Goal: Task Accomplishment & Management: Manage account settings

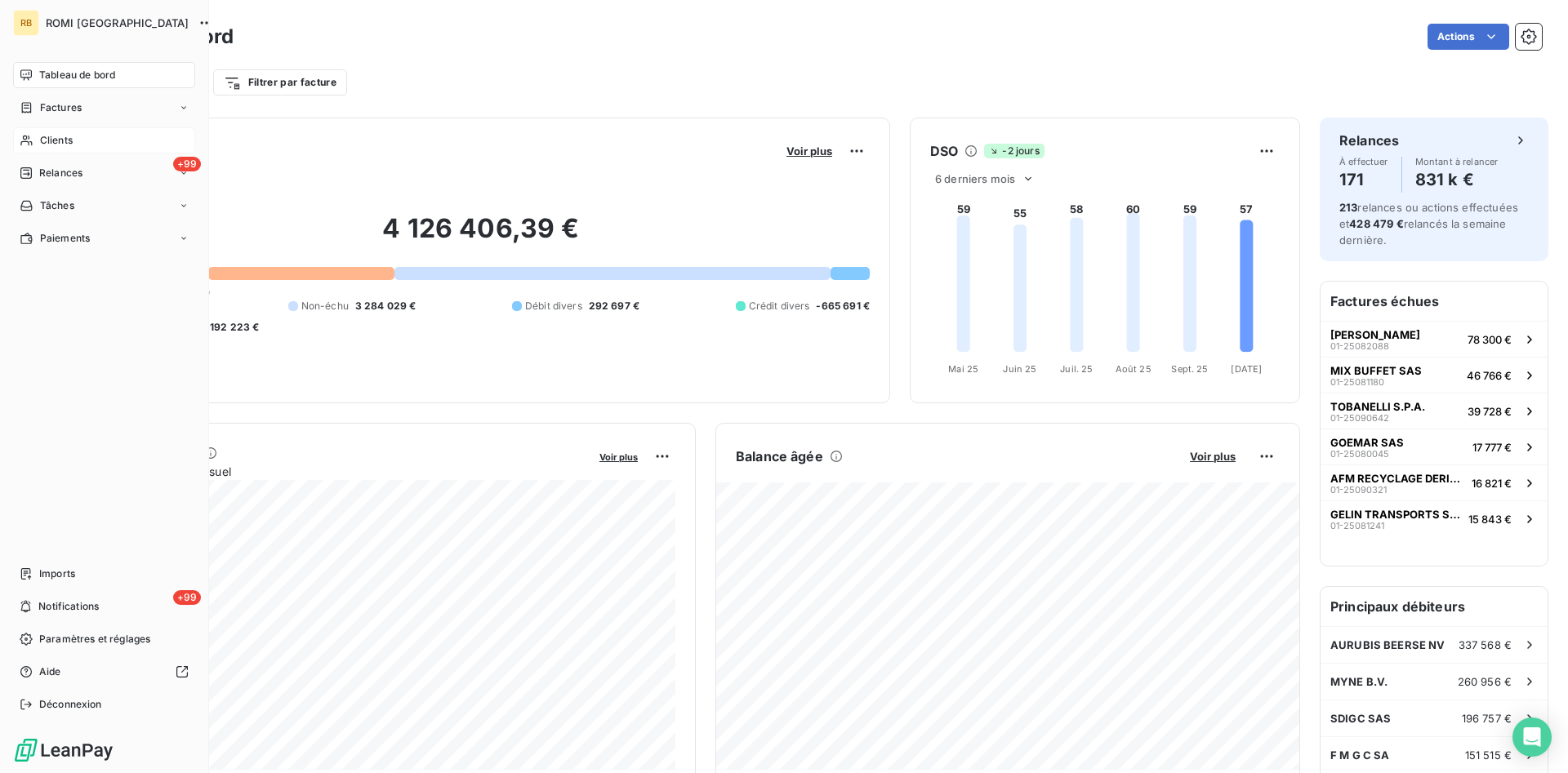
click at [68, 141] on span "Clients" at bounding box center [56, 141] width 33 height 15
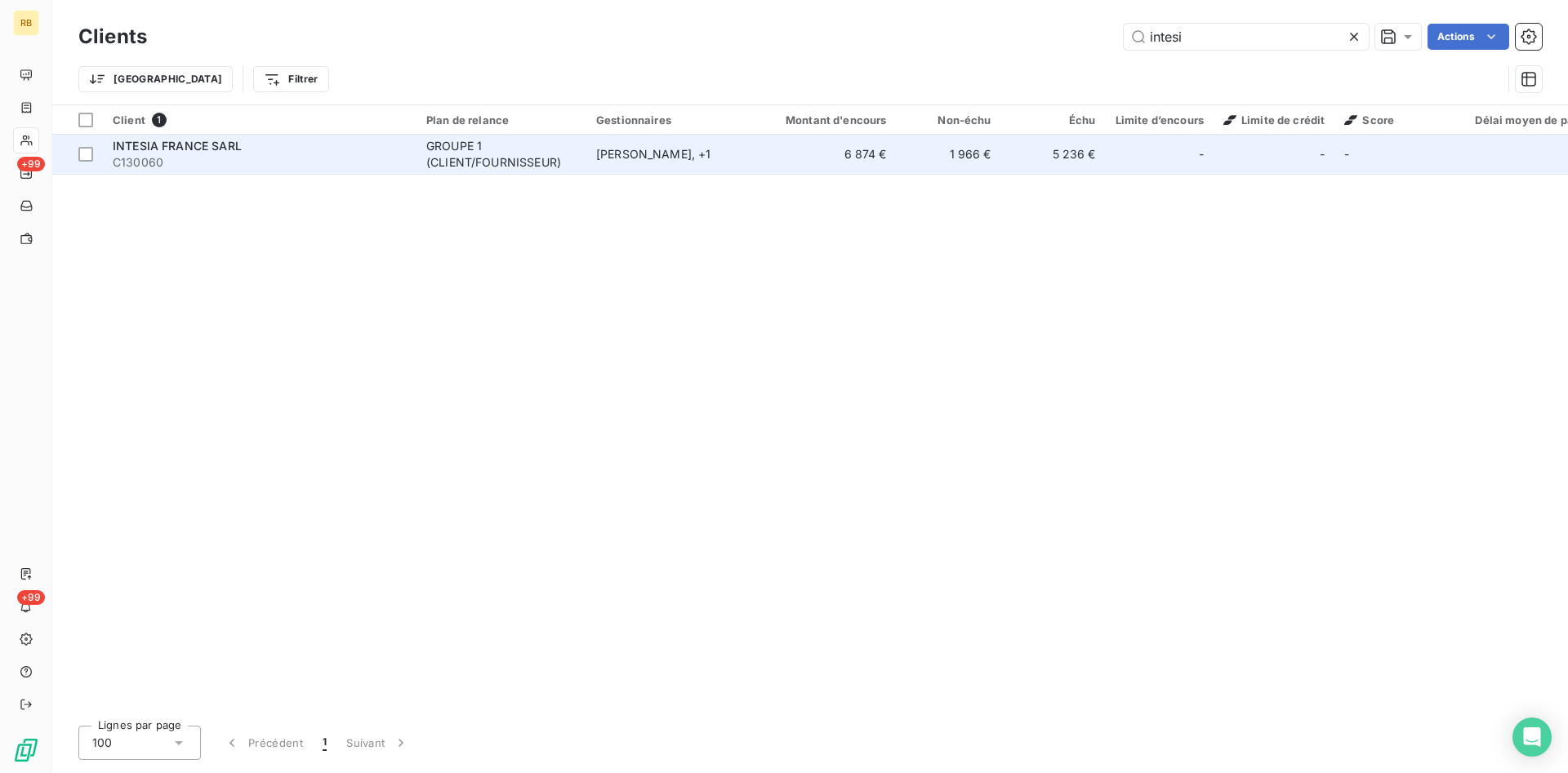
type input "intesi"
click at [731, 146] on div "[PERSON_NAME] , + 1" at bounding box center [671, 155] width 150 height 17
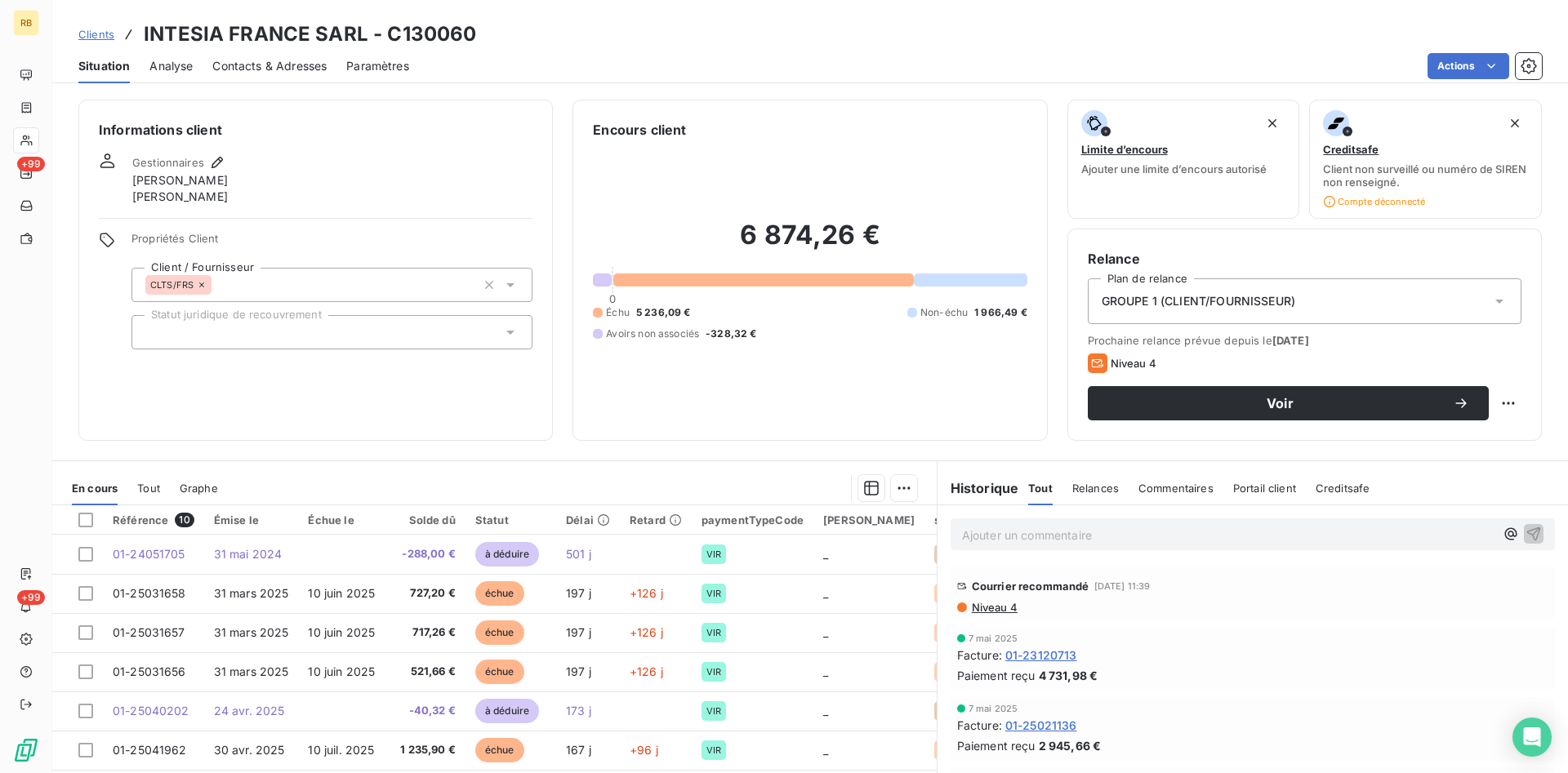
click at [1011, 608] on span "Niveau 4" at bounding box center [994, 608] width 47 height 13
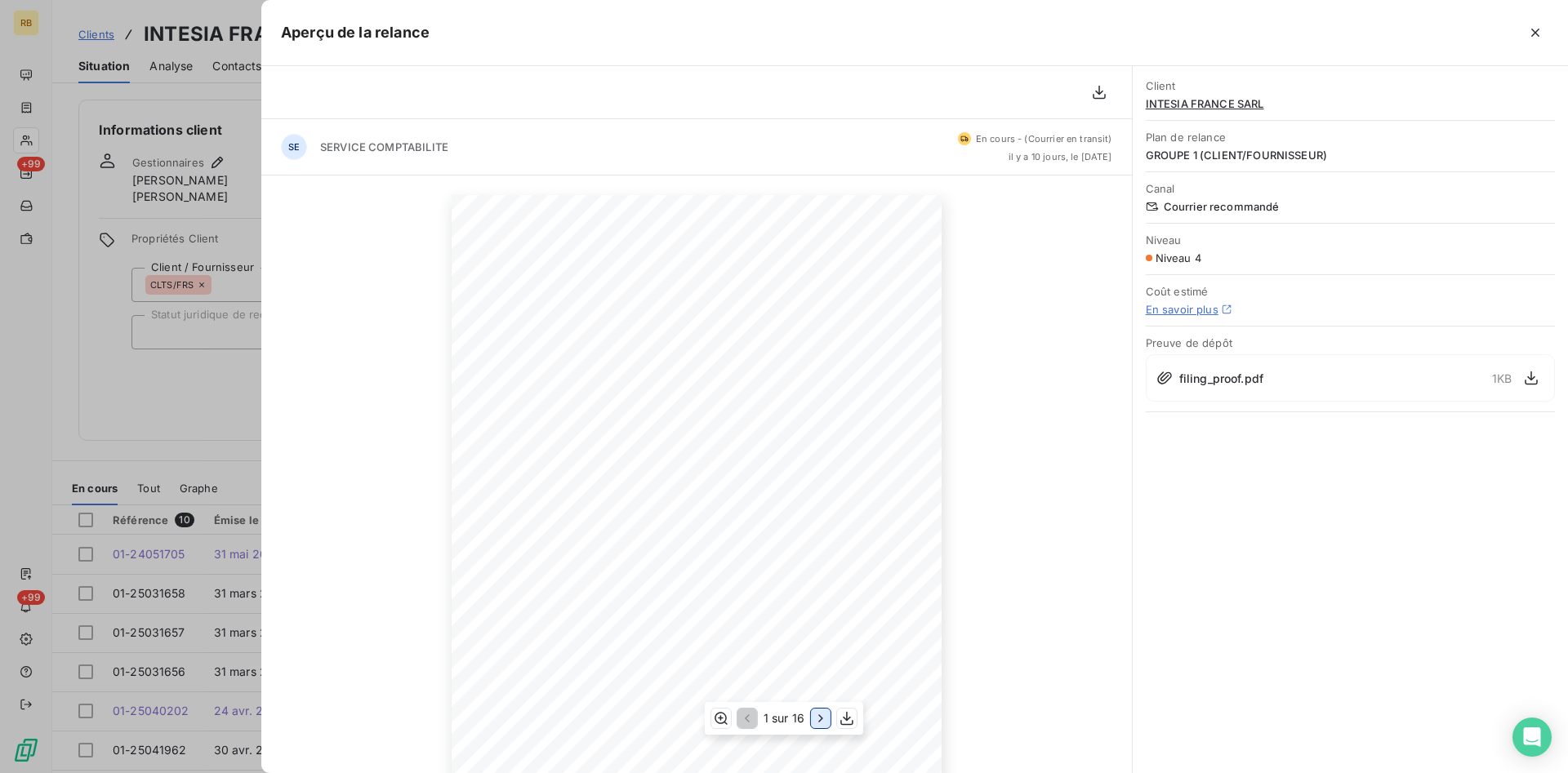
click at [819, 716] on icon "button" at bounding box center [820, 718] width 4 height 7
click at [817, 721] on icon "button" at bounding box center [822, 718] width 17 height 17
click at [748, 723] on icon "button" at bounding box center [746, 718] width 17 height 17
click at [1538, 31] on icon "button" at bounding box center [1535, 33] width 8 height 8
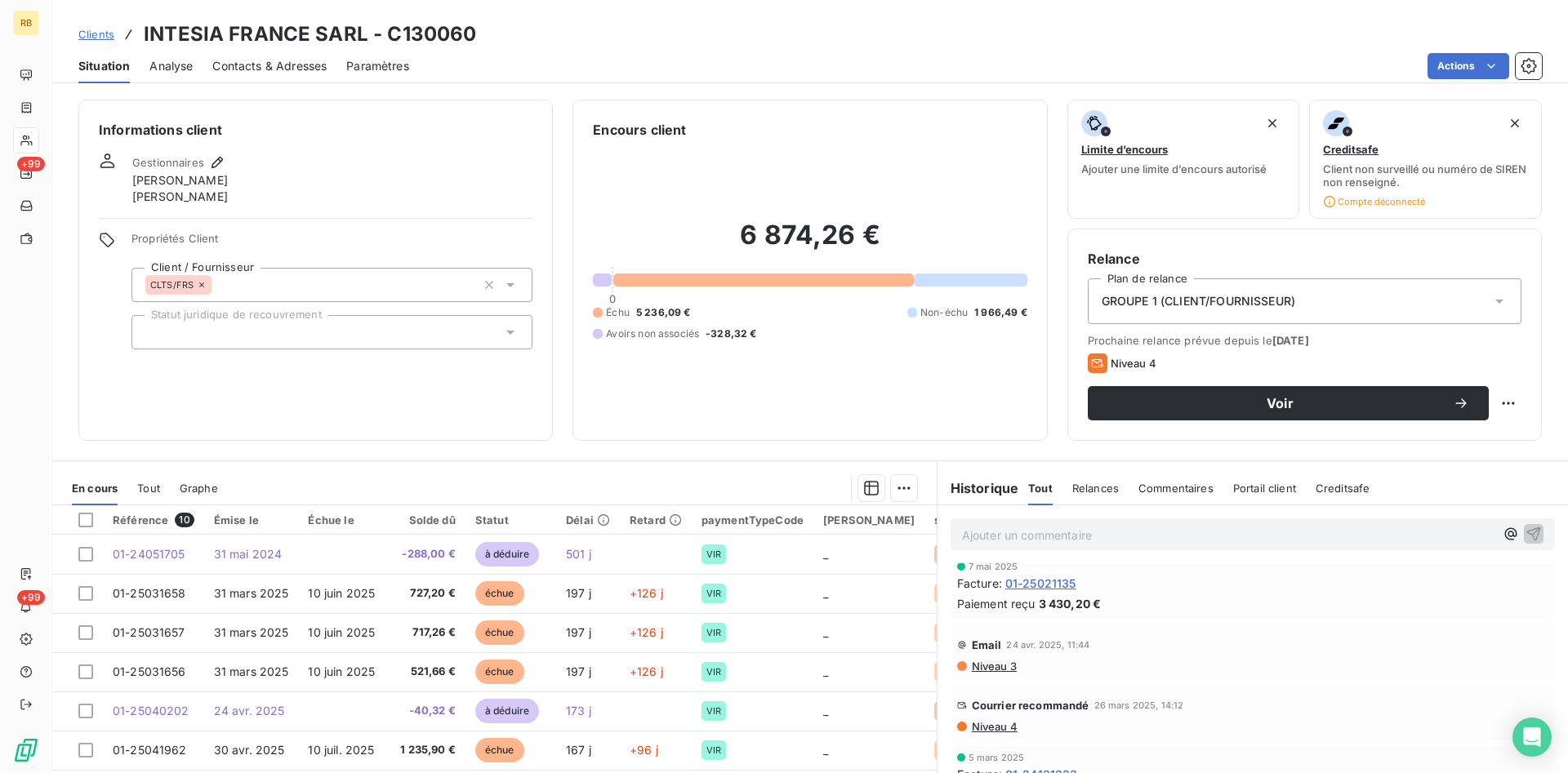
scroll to position [250, 0]
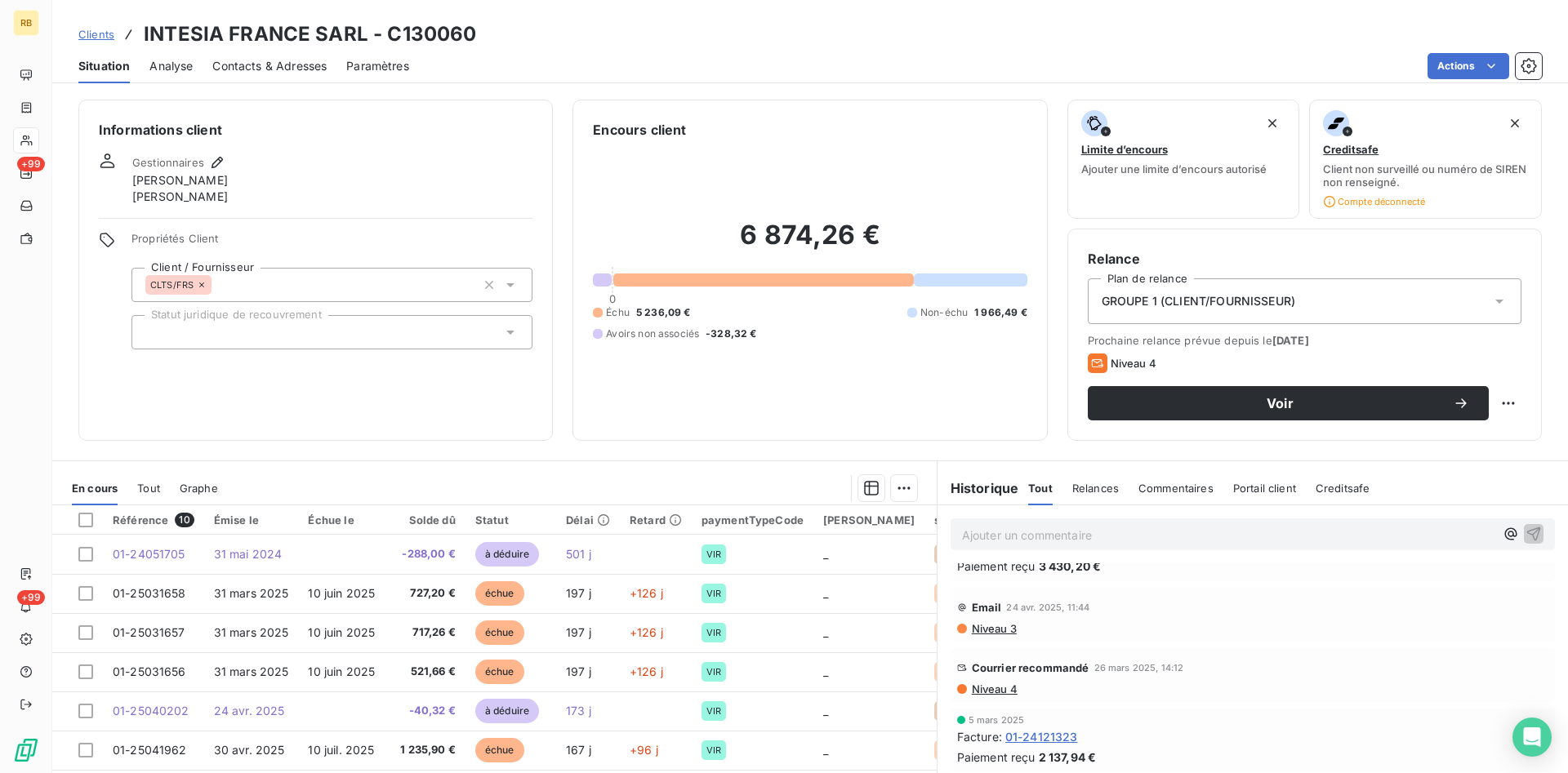
click at [990, 633] on span "Niveau 3" at bounding box center [994, 629] width 46 height 13
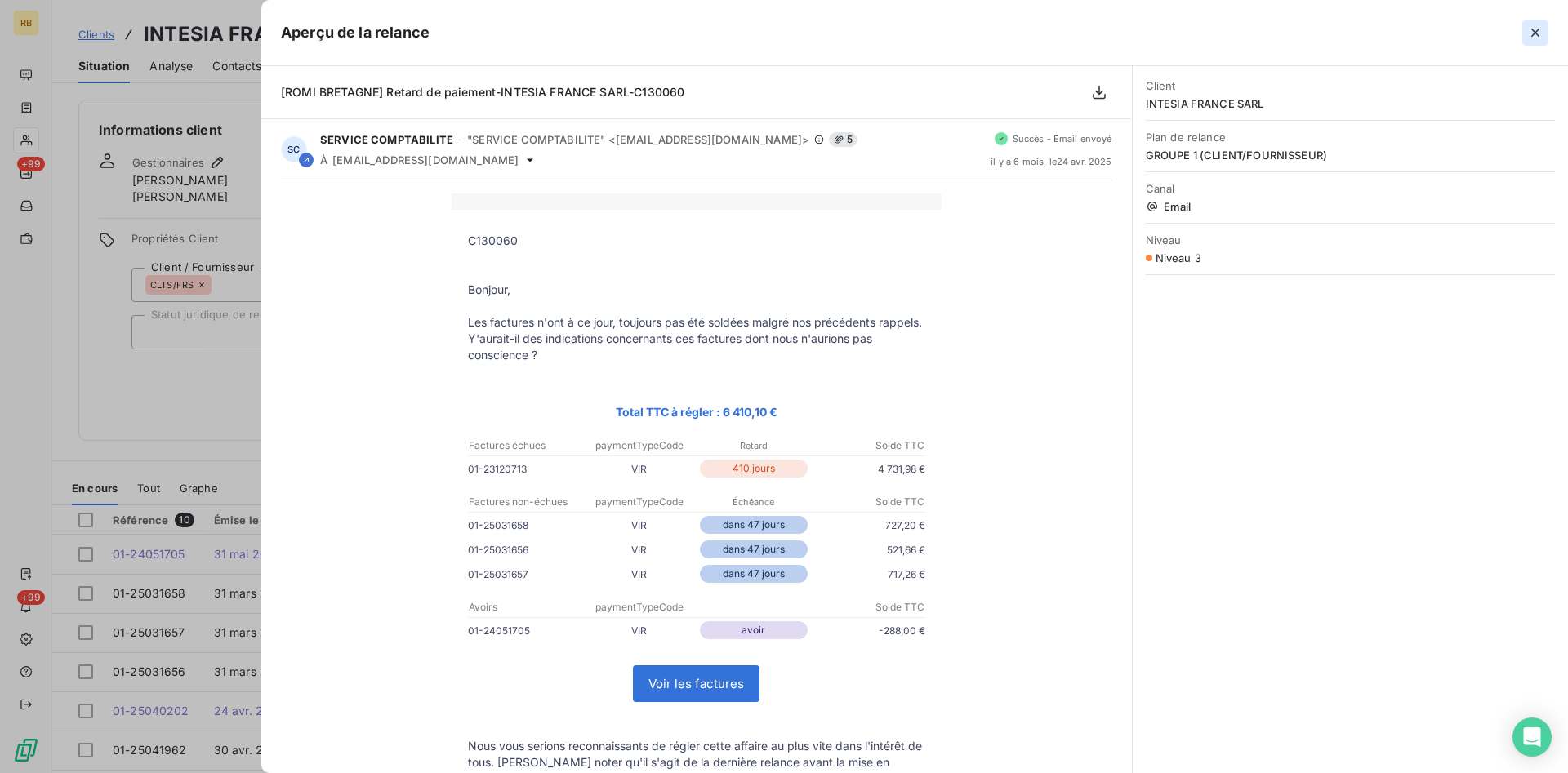
click at [1533, 33] on icon "button" at bounding box center [1535, 33] width 17 height 17
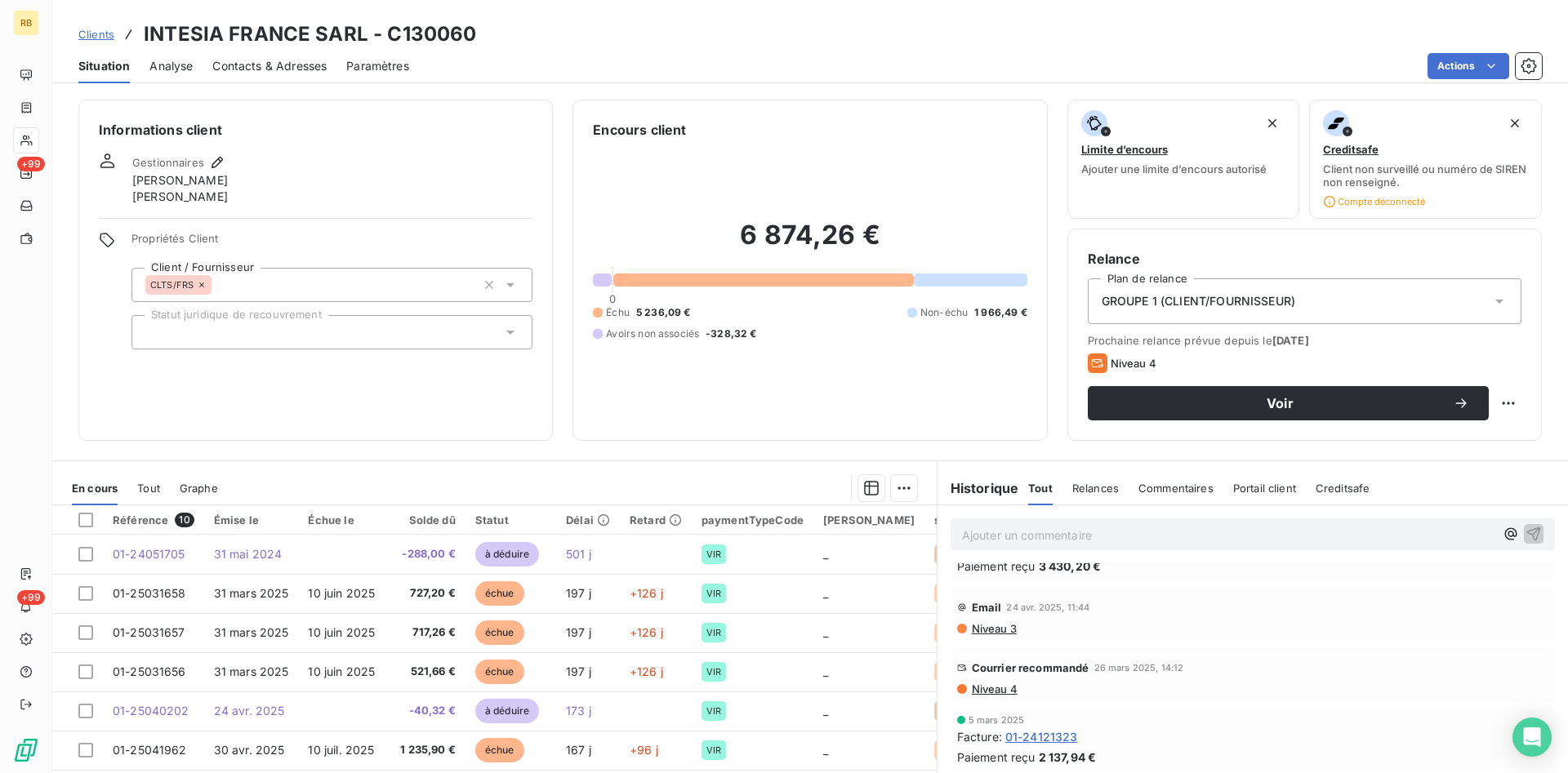
click at [1008, 691] on span "Niveau 4" at bounding box center [994, 689] width 47 height 13
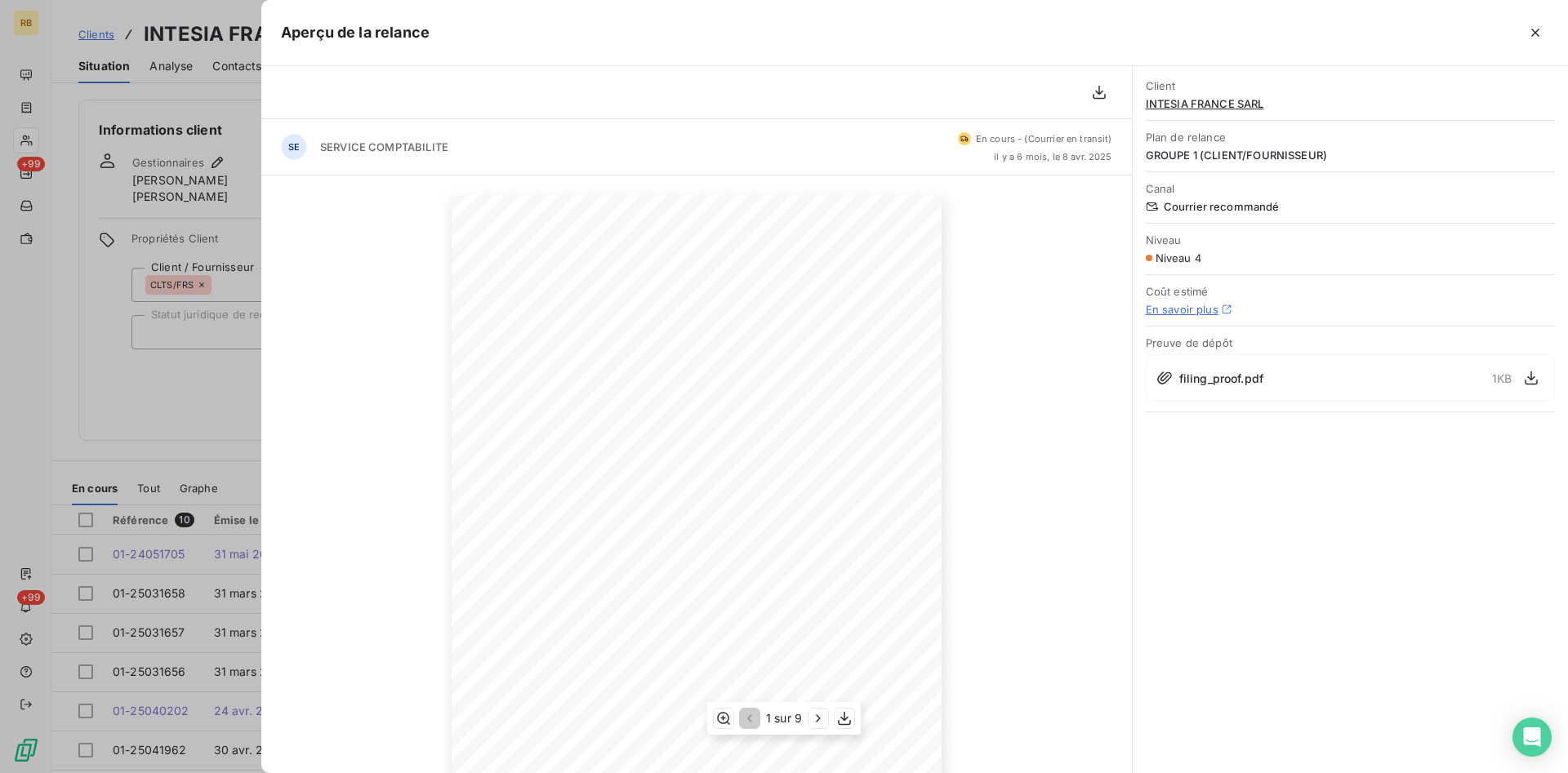
scroll to position [135, 0]
click at [812, 720] on icon "button" at bounding box center [818, 718] width 17 height 17
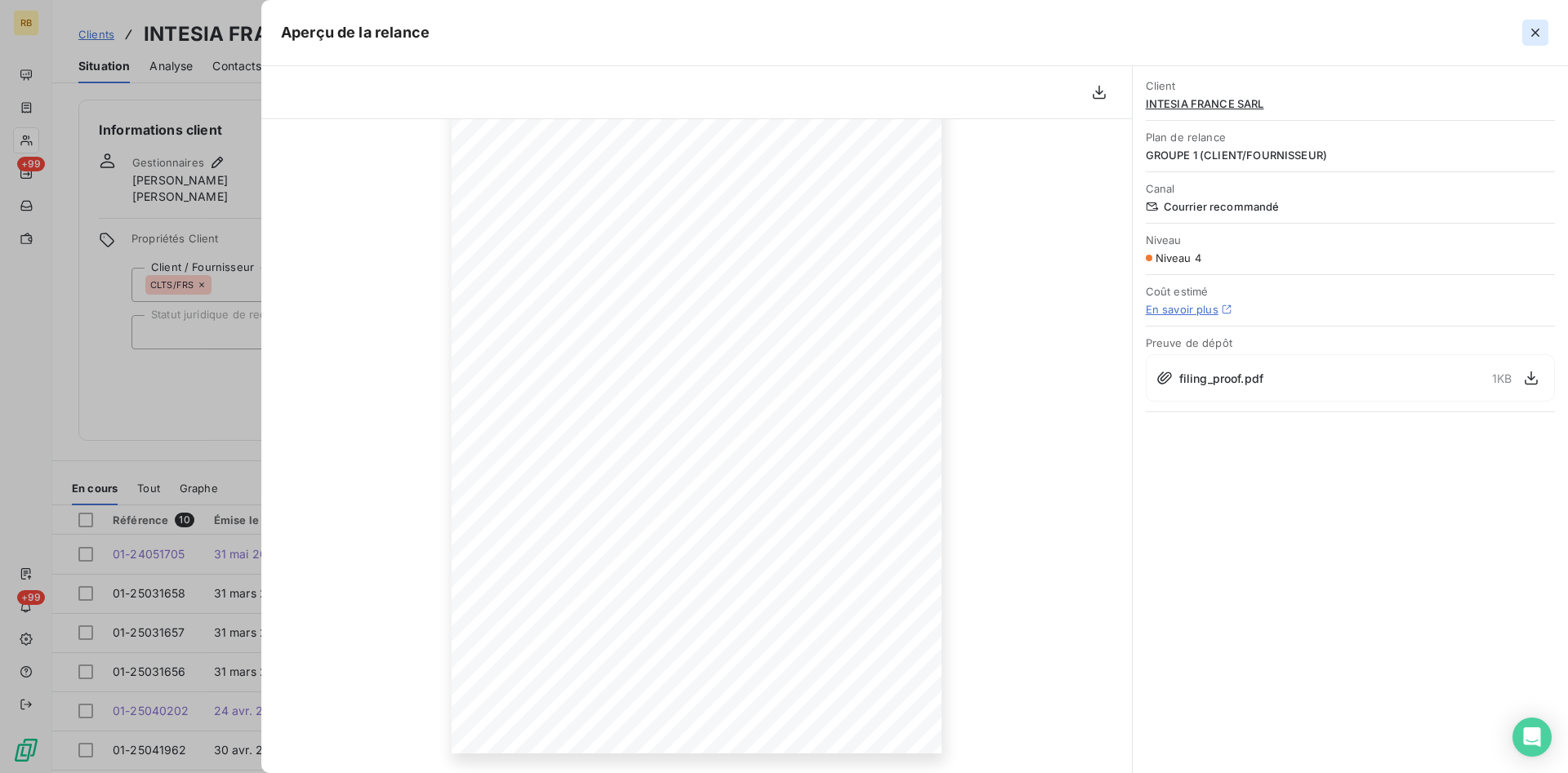
click at [1541, 28] on icon "button" at bounding box center [1535, 33] width 17 height 17
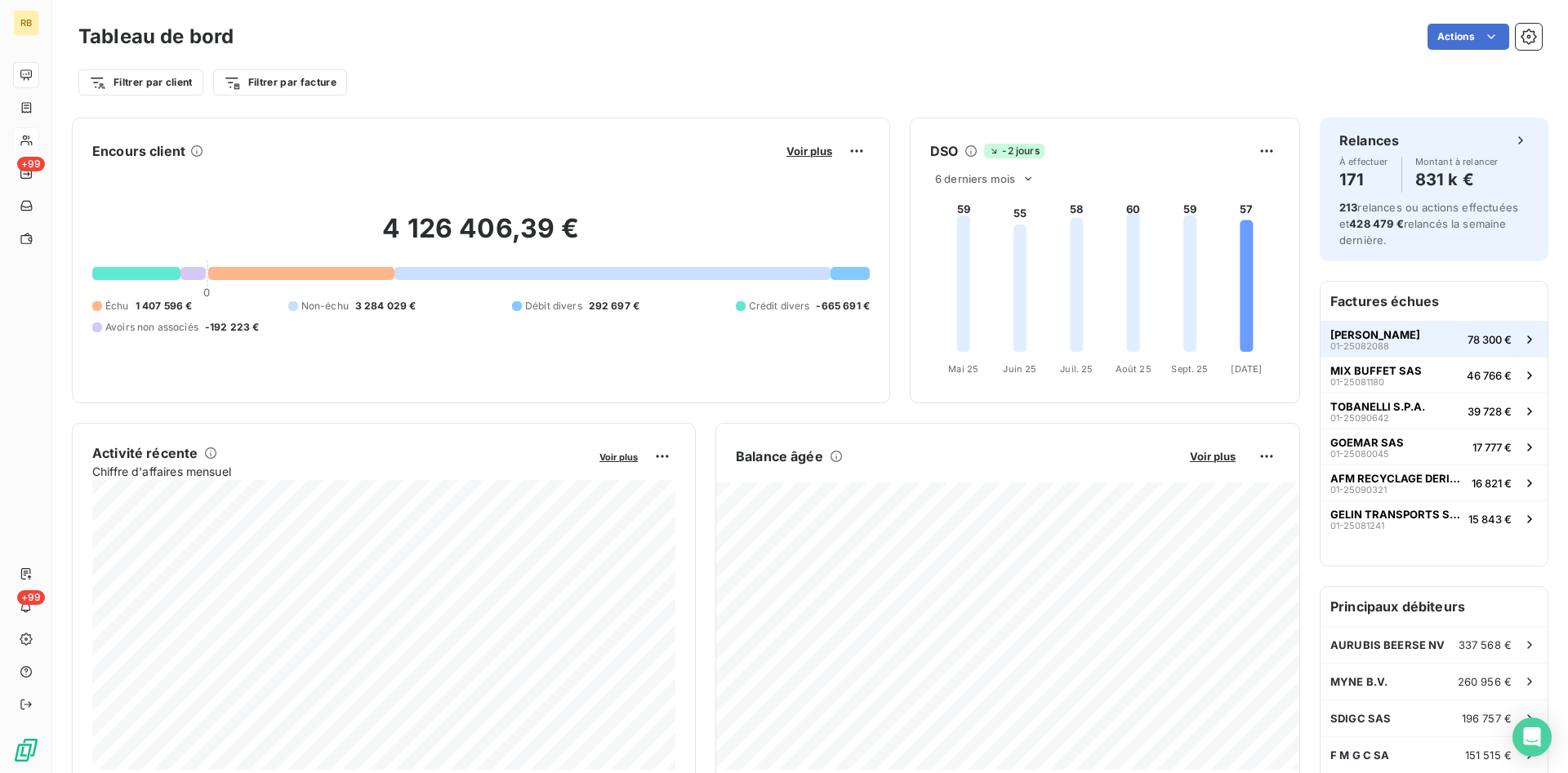
click at [1437, 347] on button "[PERSON_NAME] 01-25082088 78 300 €" at bounding box center [1433, 338] width 227 height 36
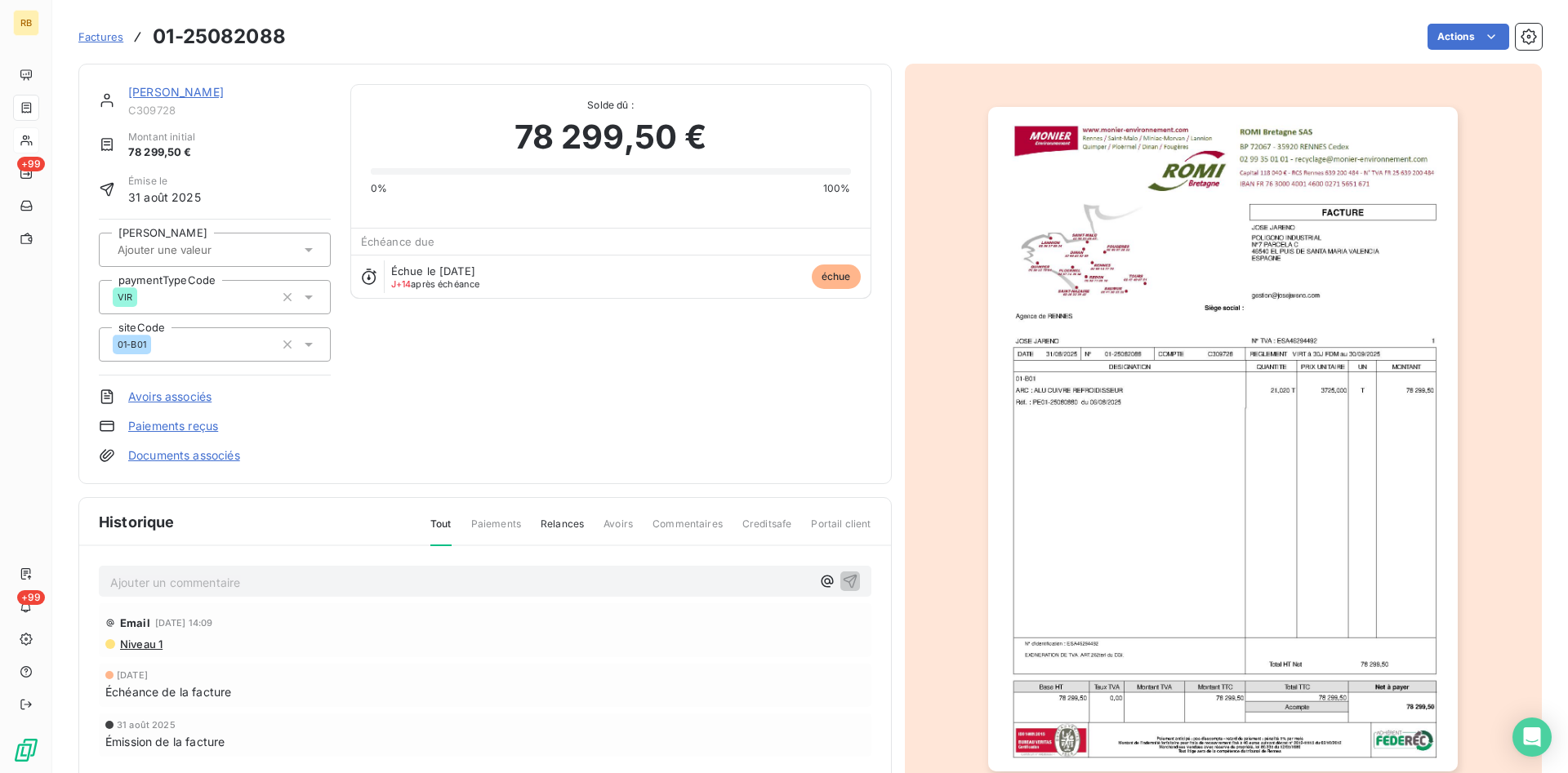
click at [155, 93] on link "[PERSON_NAME]" at bounding box center [176, 92] width 96 height 14
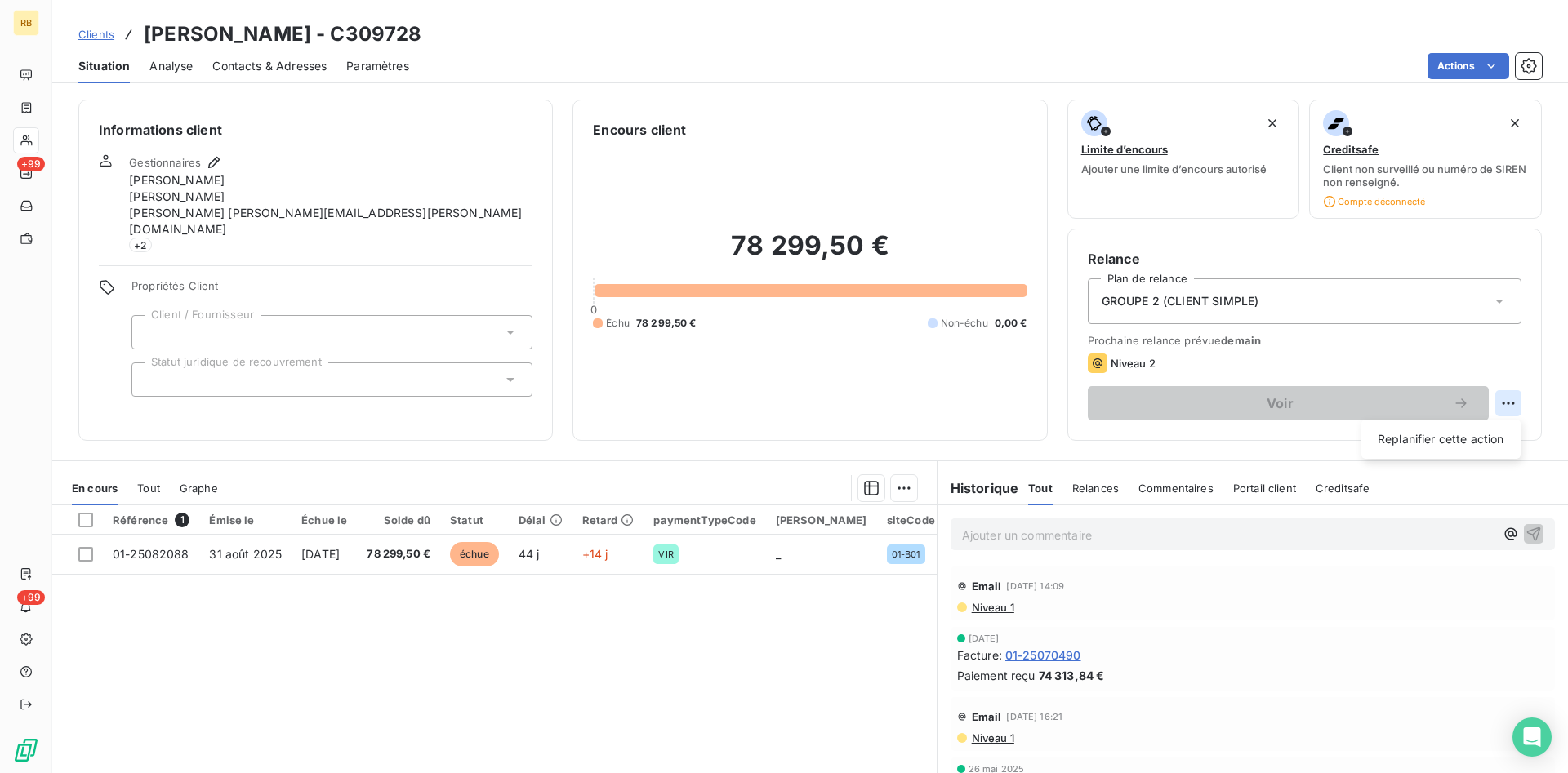
click at [1514, 398] on html "RB +99 +99 Clients [PERSON_NAME] - C309728 Situation Analyse Contacts & Adresse…" at bounding box center [784, 386] width 1568 height 773
click at [1451, 437] on div "Replanifier cette action" at bounding box center [1441, 440] width 146 height 26
select select "9"
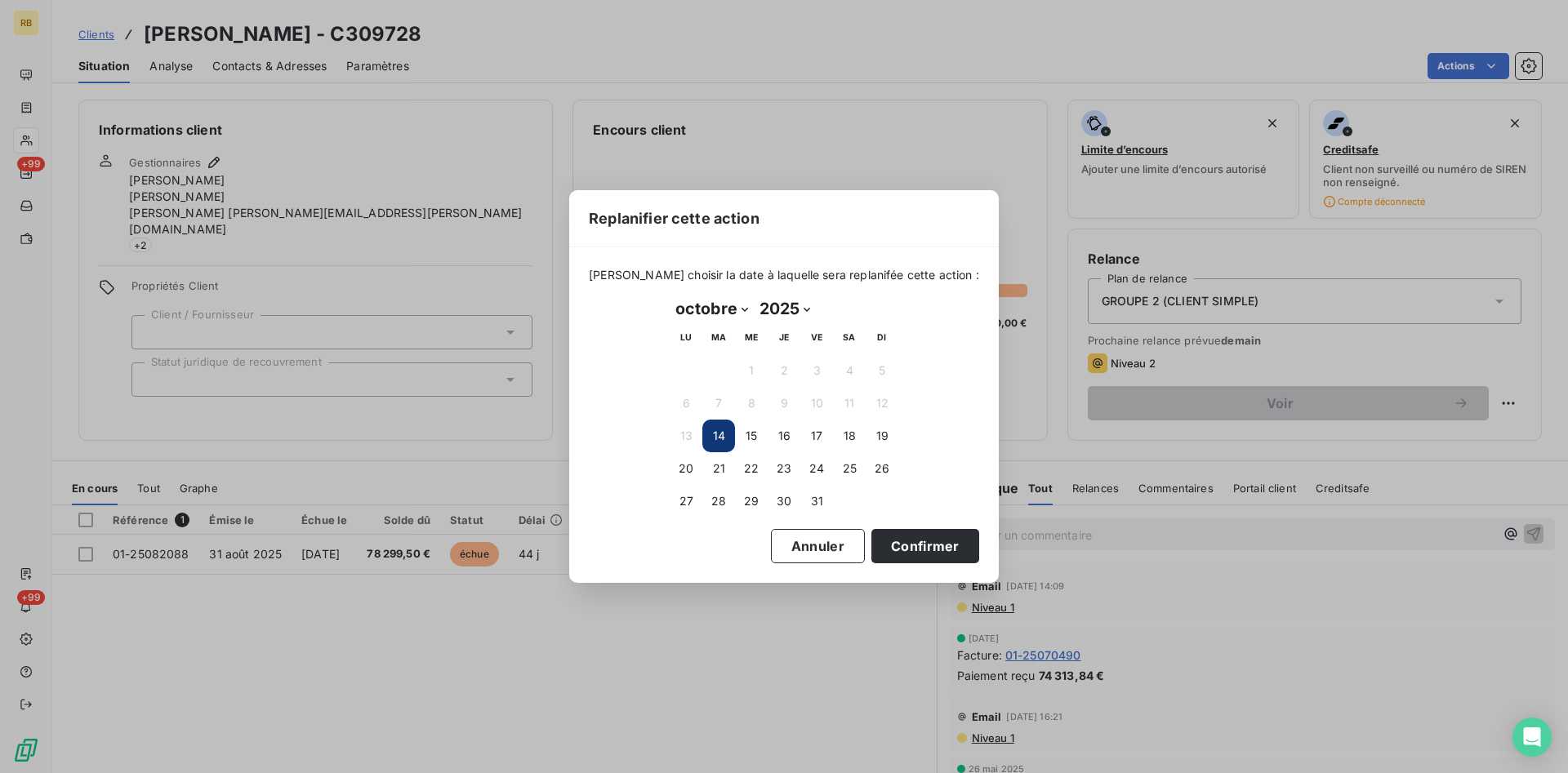
click at [722, 435] on button "14" at bounding box center [719, 437] width 33 height 33
click at [917, 546] on button "Confirmer" at bounding box center [925, 546] width 107 height 34
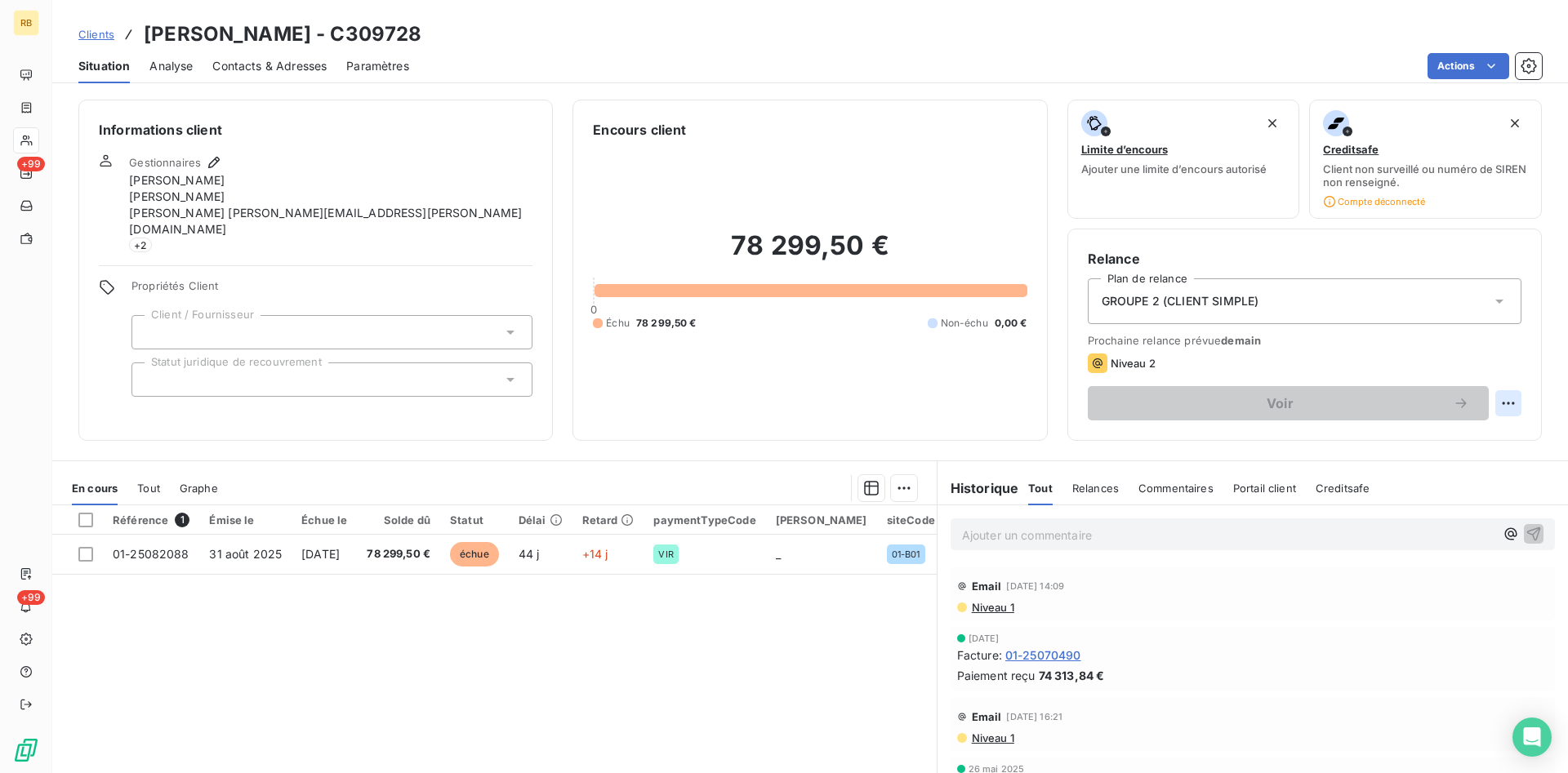
click at [1506, 403] on html "RB +99 +99 Clients [PERSON_NAME] - C309728 Situation Analyse Contacts & Adresse…" at bounding box center [784, 386] width 1568 height 773
click at [1454, 435] on div "Replanifier cette action" at bounding box center [1441, 440] width 146 height 26
select select "9"
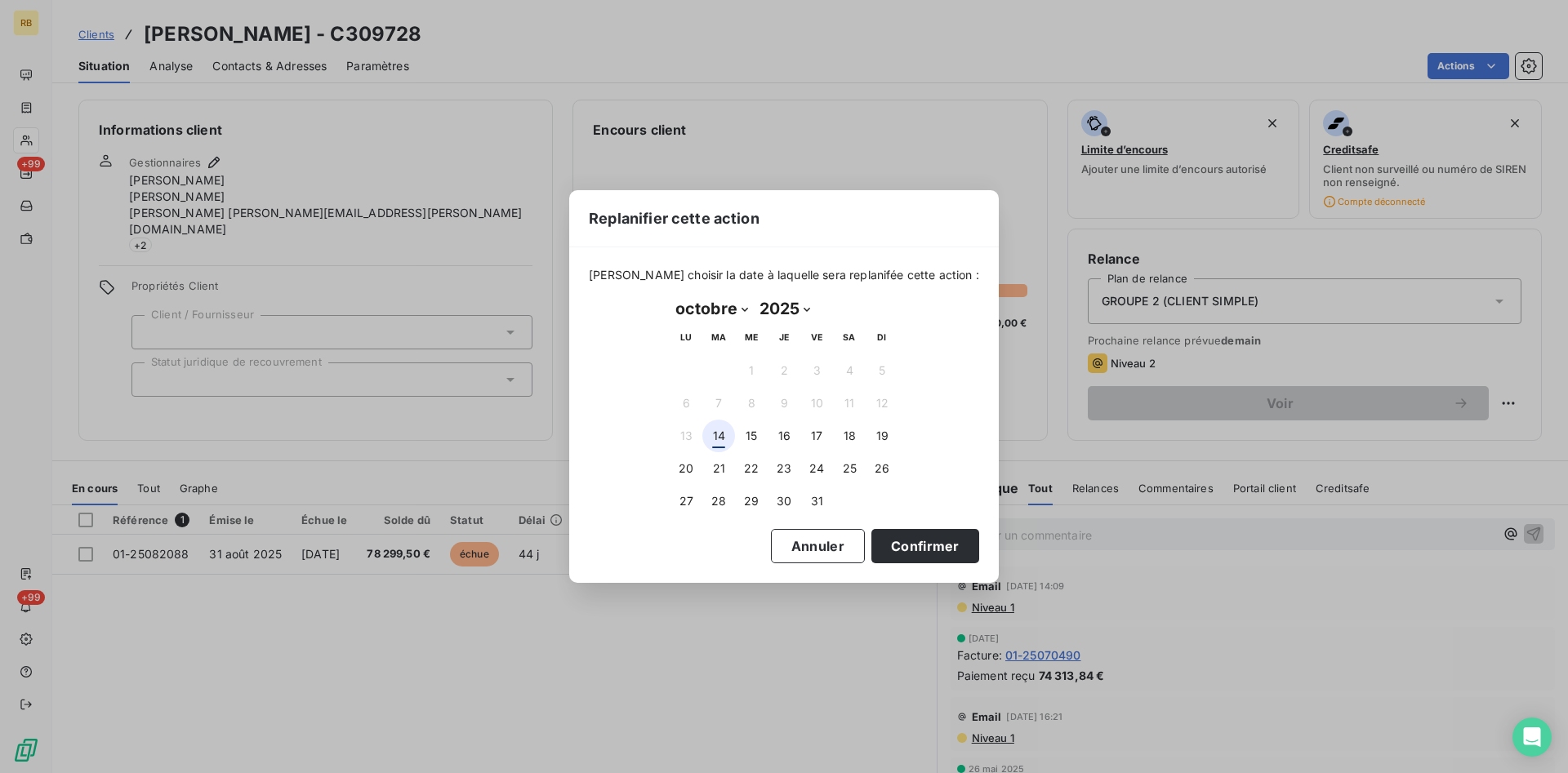
click at [722, 434] on button "14" at bounding box center [719, 437] width 33 height 33
click at [907, 542] on button "Confirmer" at bounding box center [925, 546] width 107 height 34
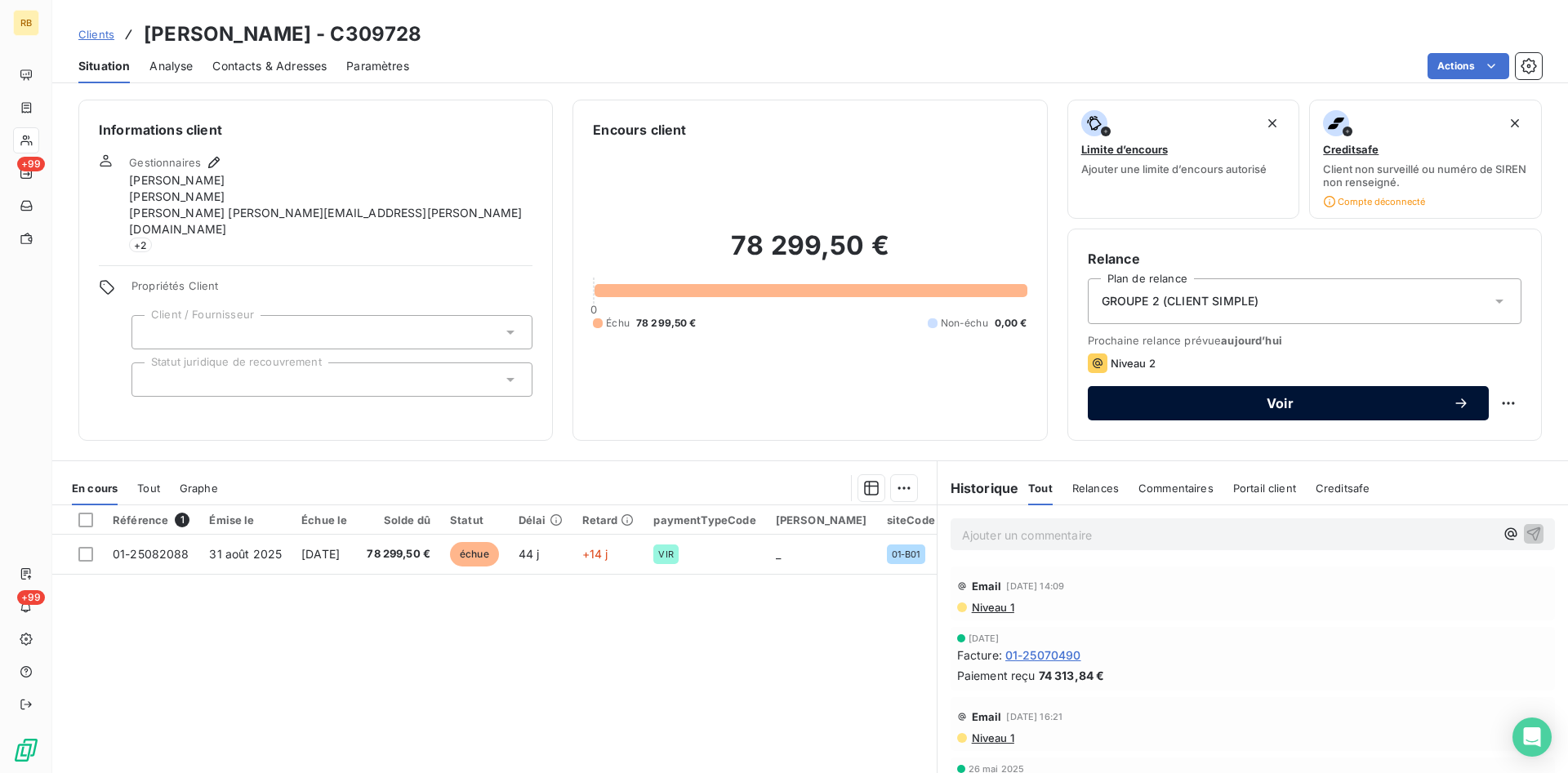
click at [1282, 408] on span "Voir" at bounding box center [1280, 403] width 346 height 13
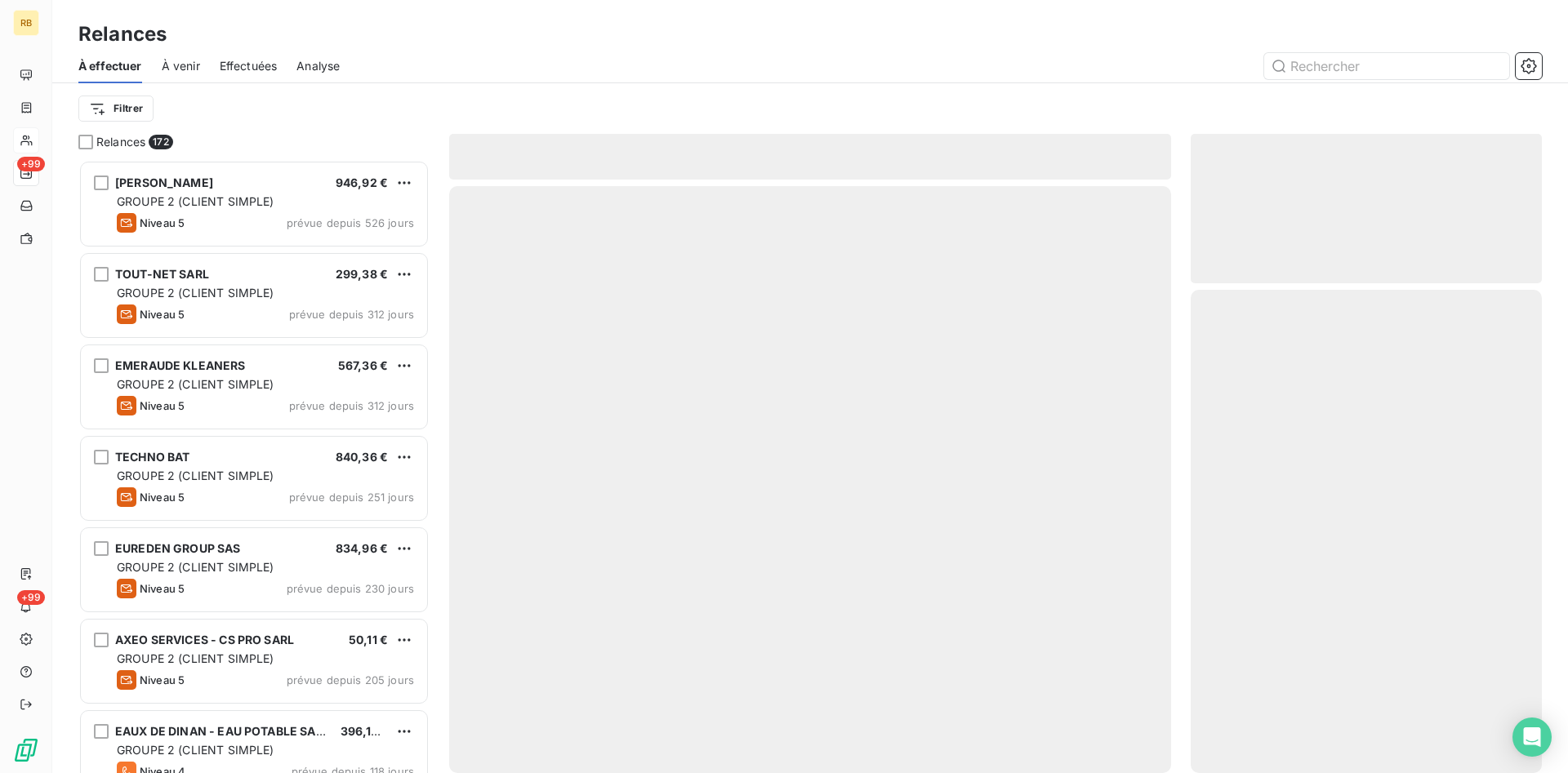
scroll to position [613, 351]
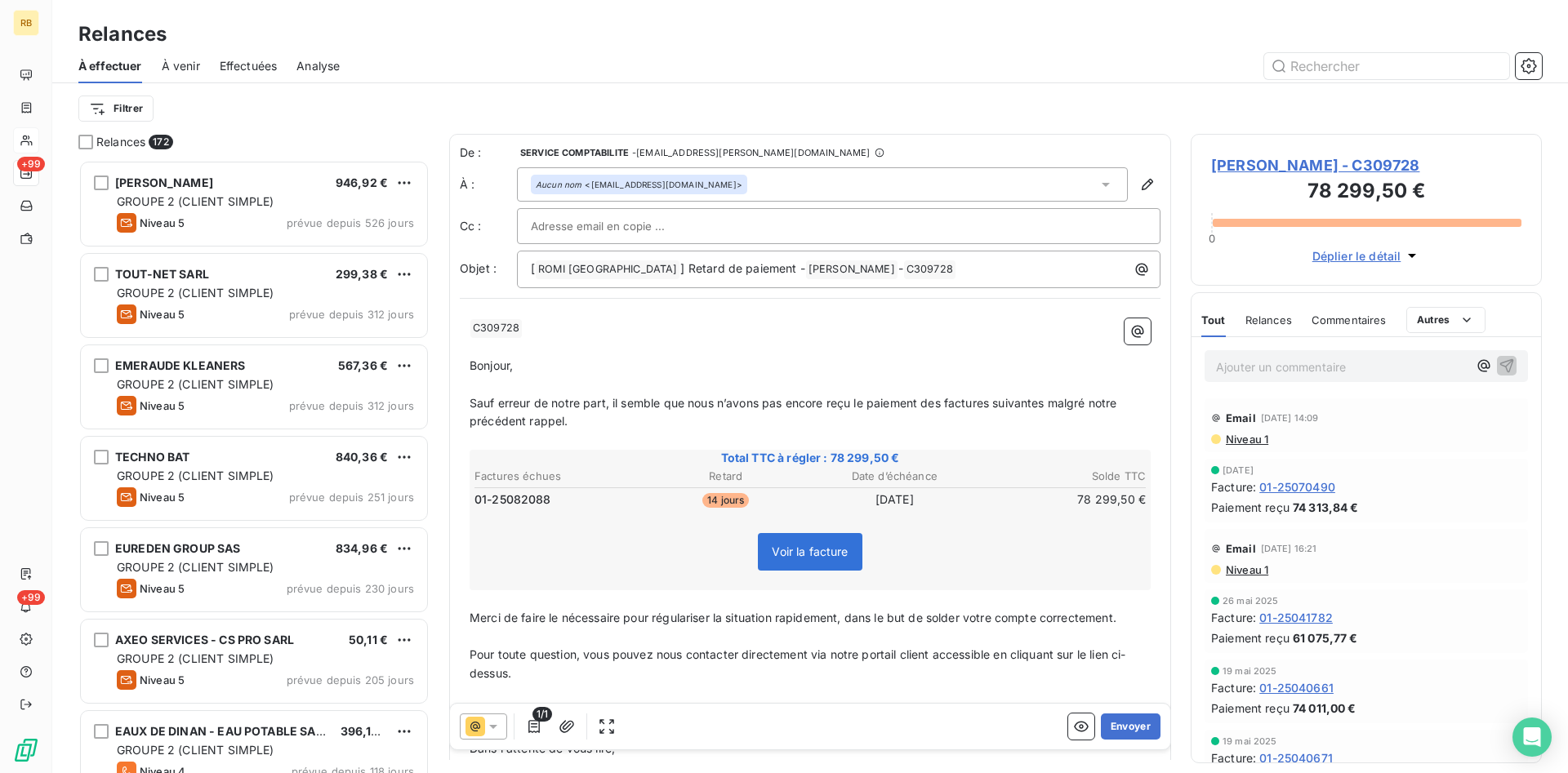
click at [689, 226] on div at bounding box center [838, 227] width 616 height 25
click at [578, 225] on input "text" at bounding box center [838, 227] width 616 height 25
click at [589, 219] on input "text" at bounding box center [618, 227] width 175 height 25
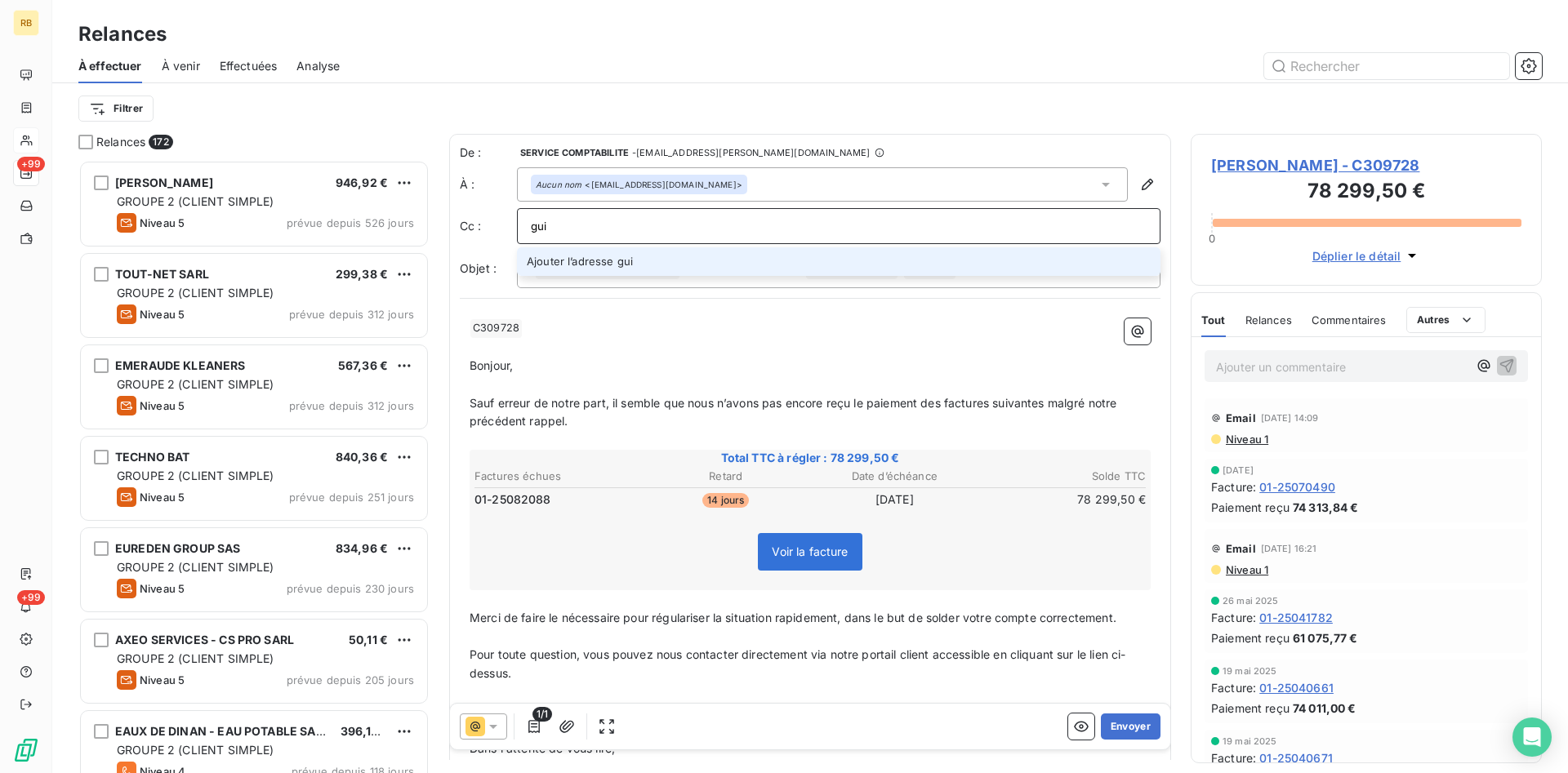
type input "gui"
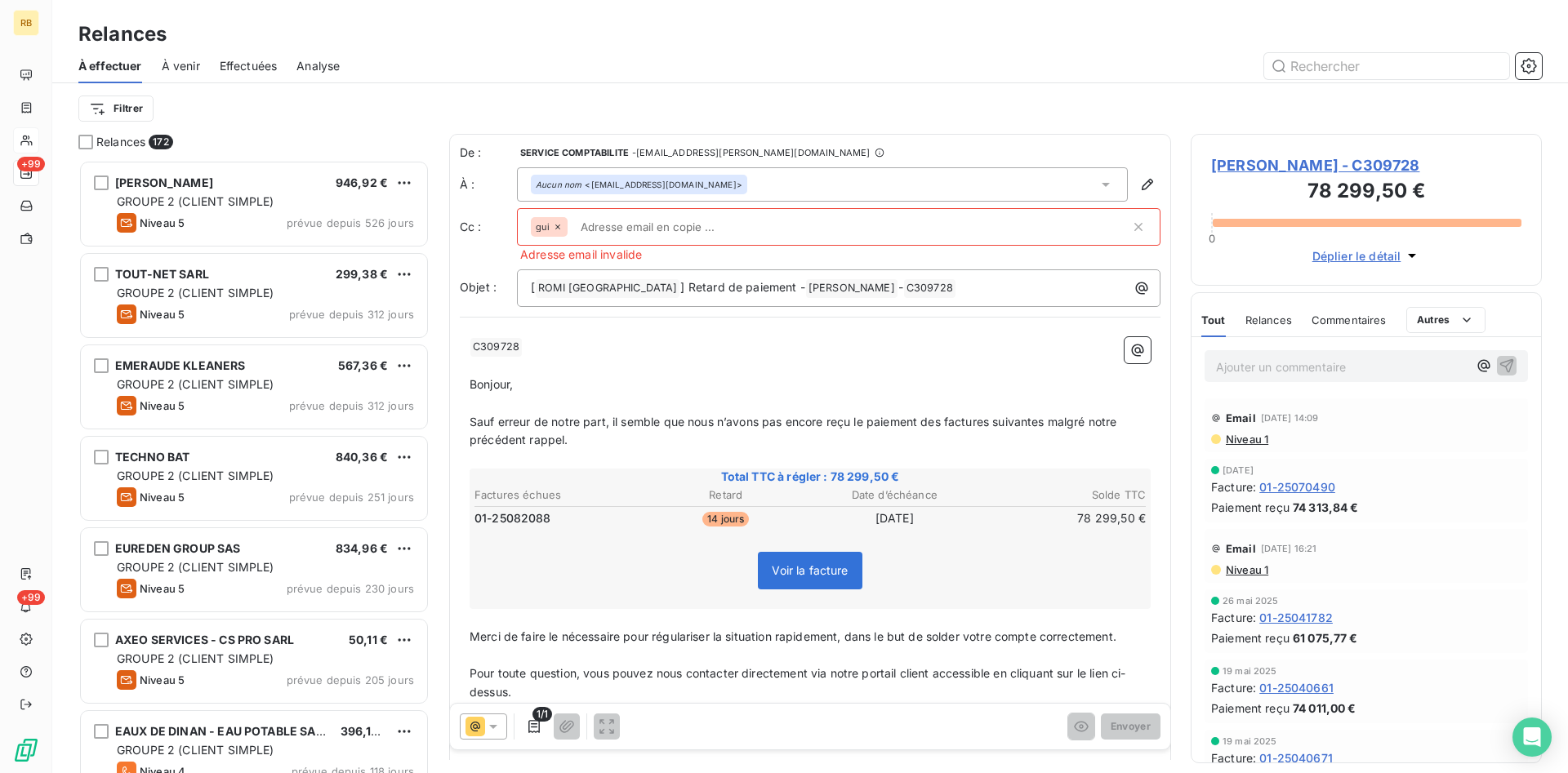
click at [636, 231] on input "text" at bounding box center [851, 227] width 556 height 25
drag, startPoint x: 620, startPoint y: 226, endPoint x: 484, endPoint y: 216, distance: 136.4
click at [574, 216] on input "text" at bounding box center [668, 227] width 188 height 25
click at [555, 223] on icon at bounding box center [558, 227] width 10 height 10
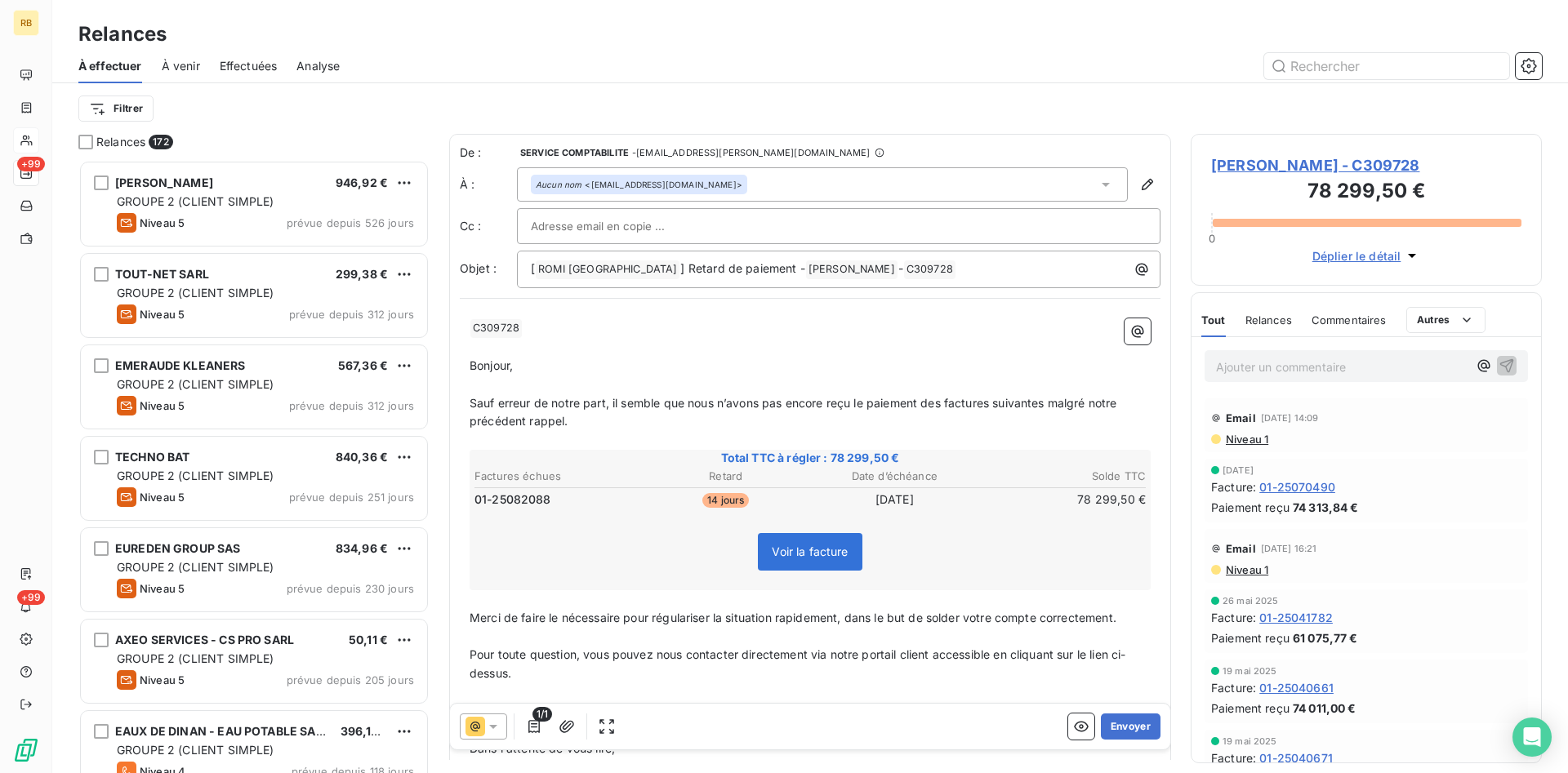
click at [559, 226] on input "text" at bounding box center [618, 227] width 175 height 25
paste input "[EMAIL_ADDRESS][DOMAIN_NAME]"
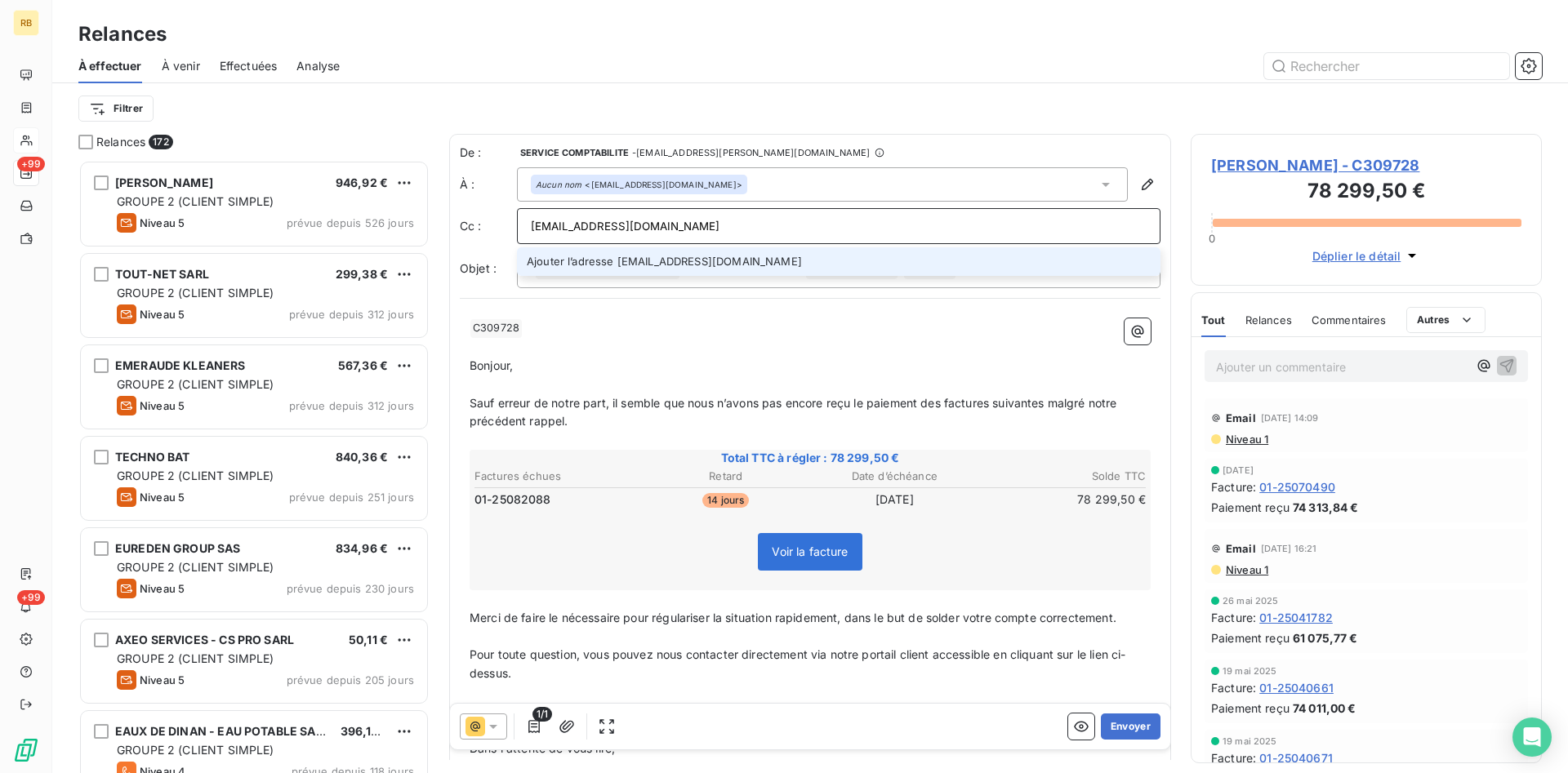
click at [813, 236] on input "[EMAIL_ADDRESS][DOMAIN_NAME]" at bounding box center [838, 227] width 616 height 25
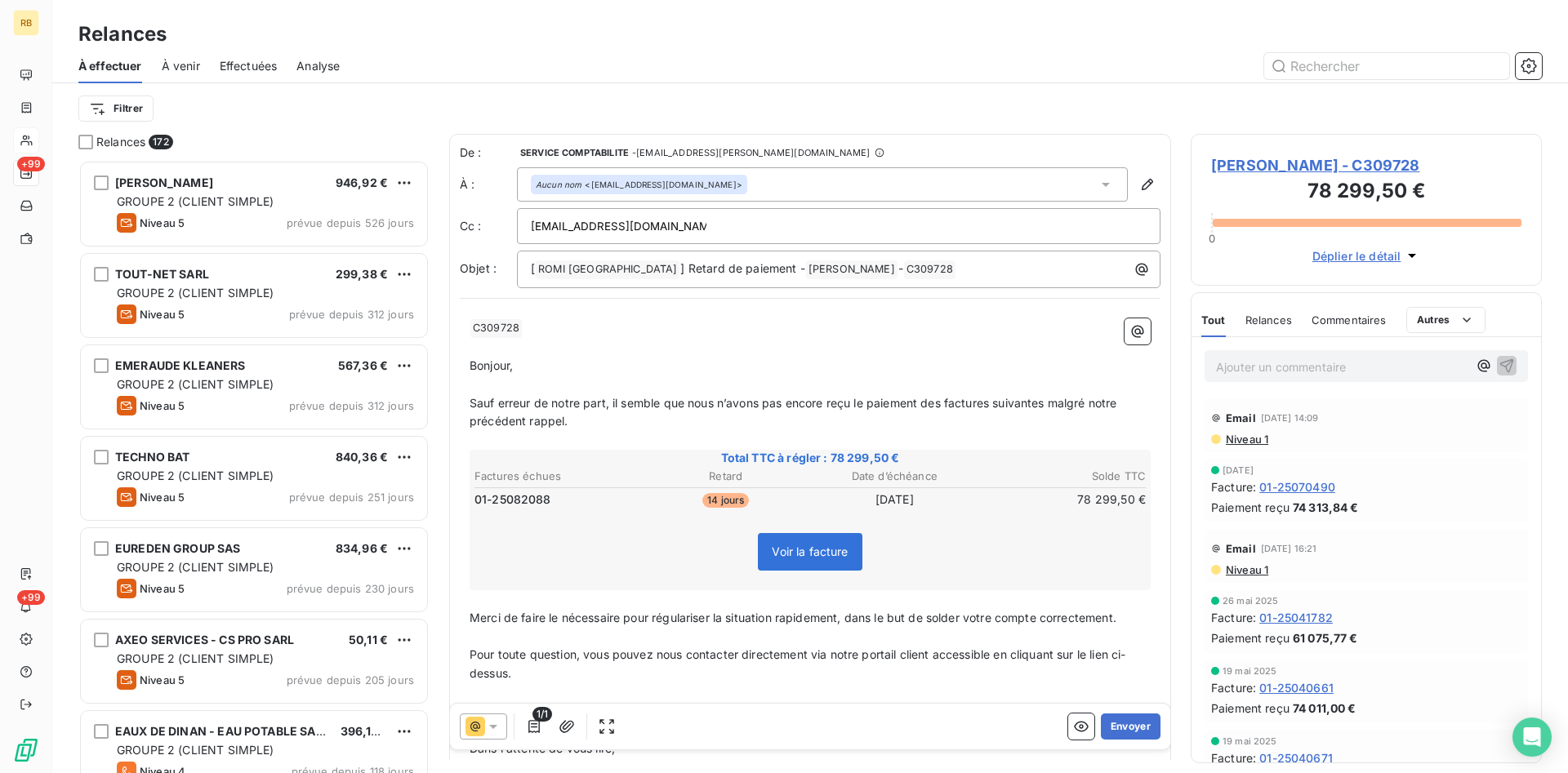
type input "[EMAIL_ADDRESS][DOMAIN_NAME]"
click at [743, 229] on div at bounding box center [838, 227] width 616 height 25
click at [770, 235] on input "text" at bounding box center [924, 227] width 412 height 25
paste input "[EMAIL_ADDRESS][DOMAIN_NAME]"
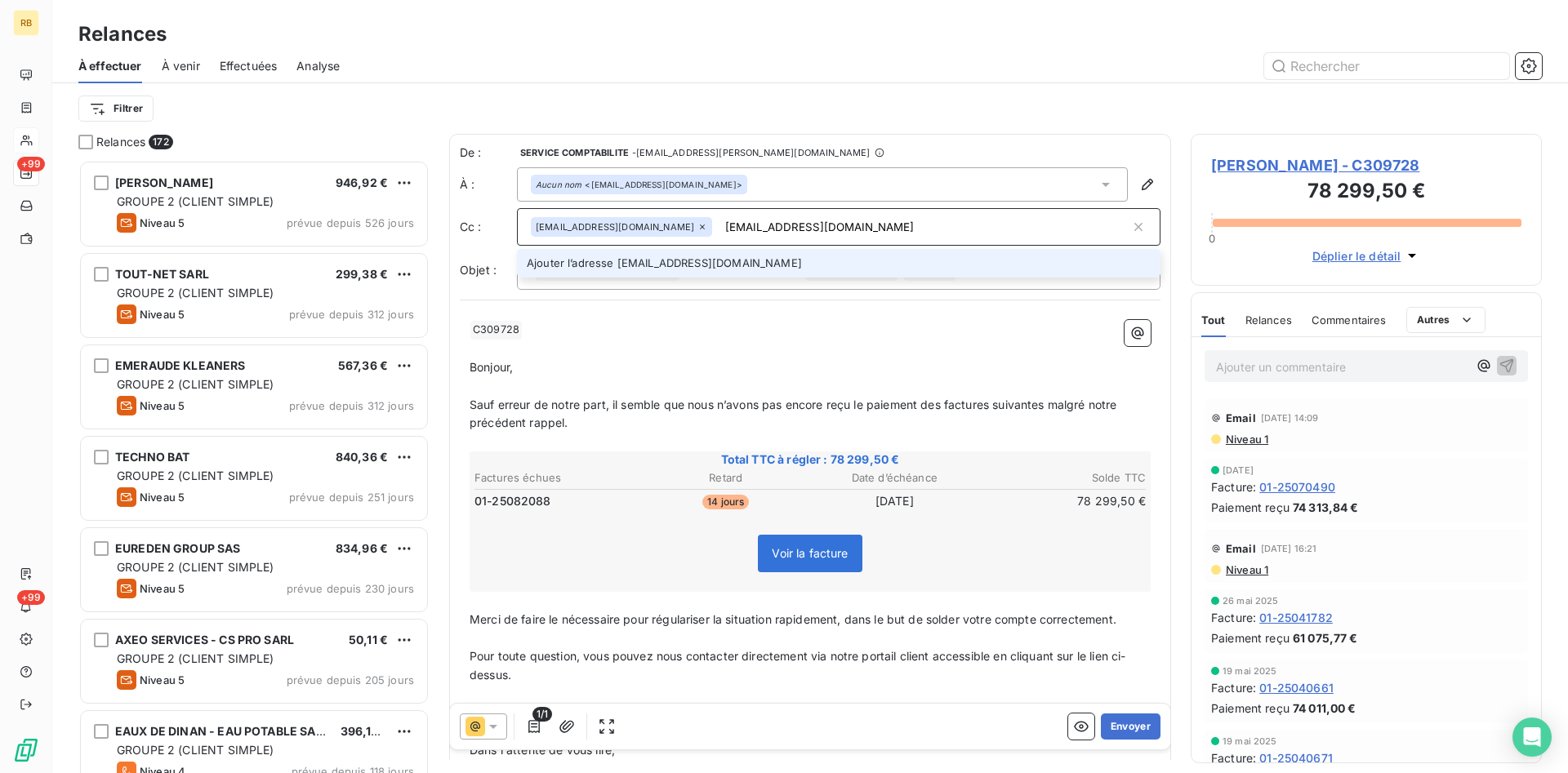
type input "[EMAIL_ADDRESS][DOMAIN_NAME]"
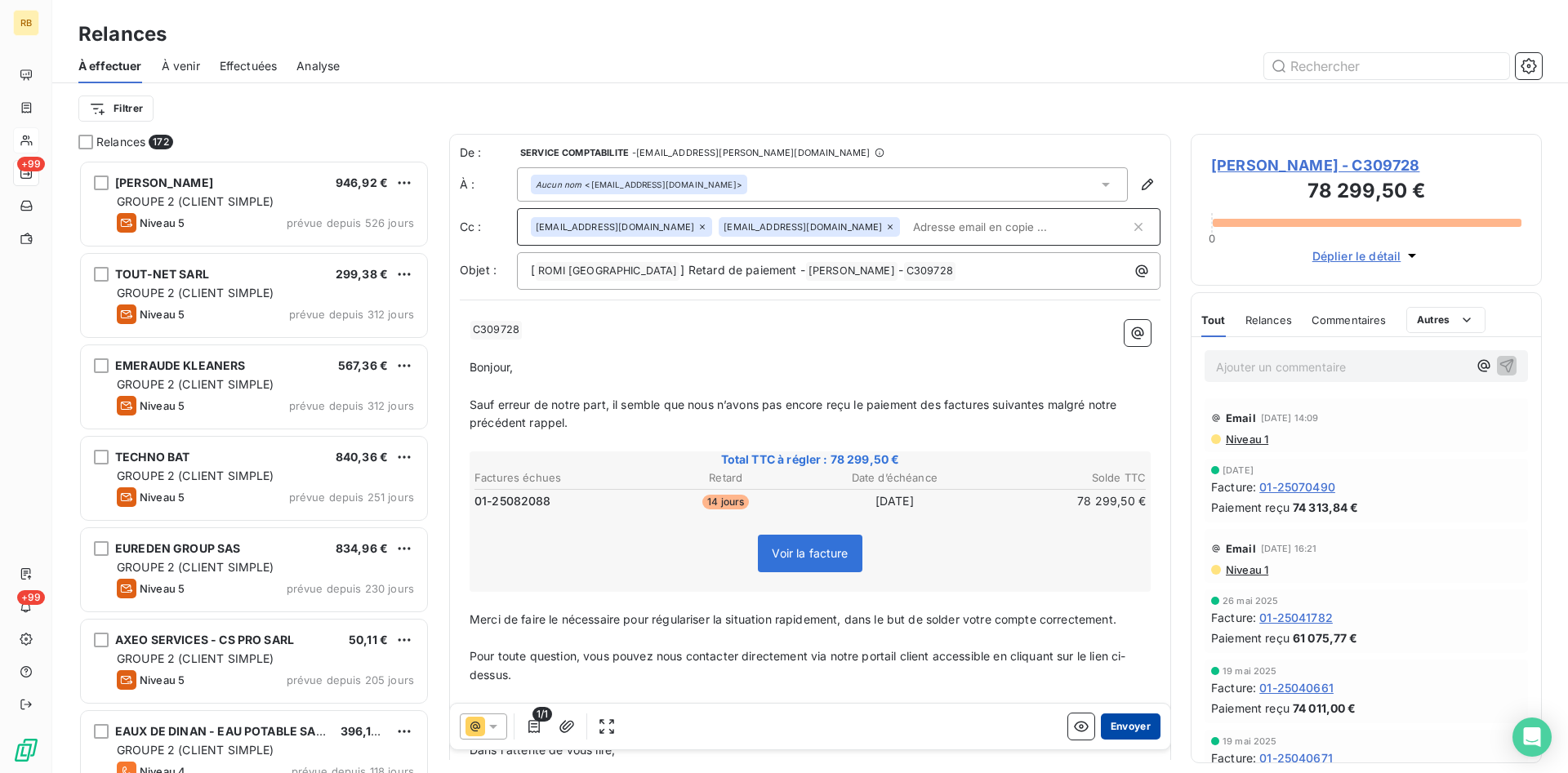
click at [1141, 724] on button "Envoyer" at bounding box center [1131, 727] width 60 height 26
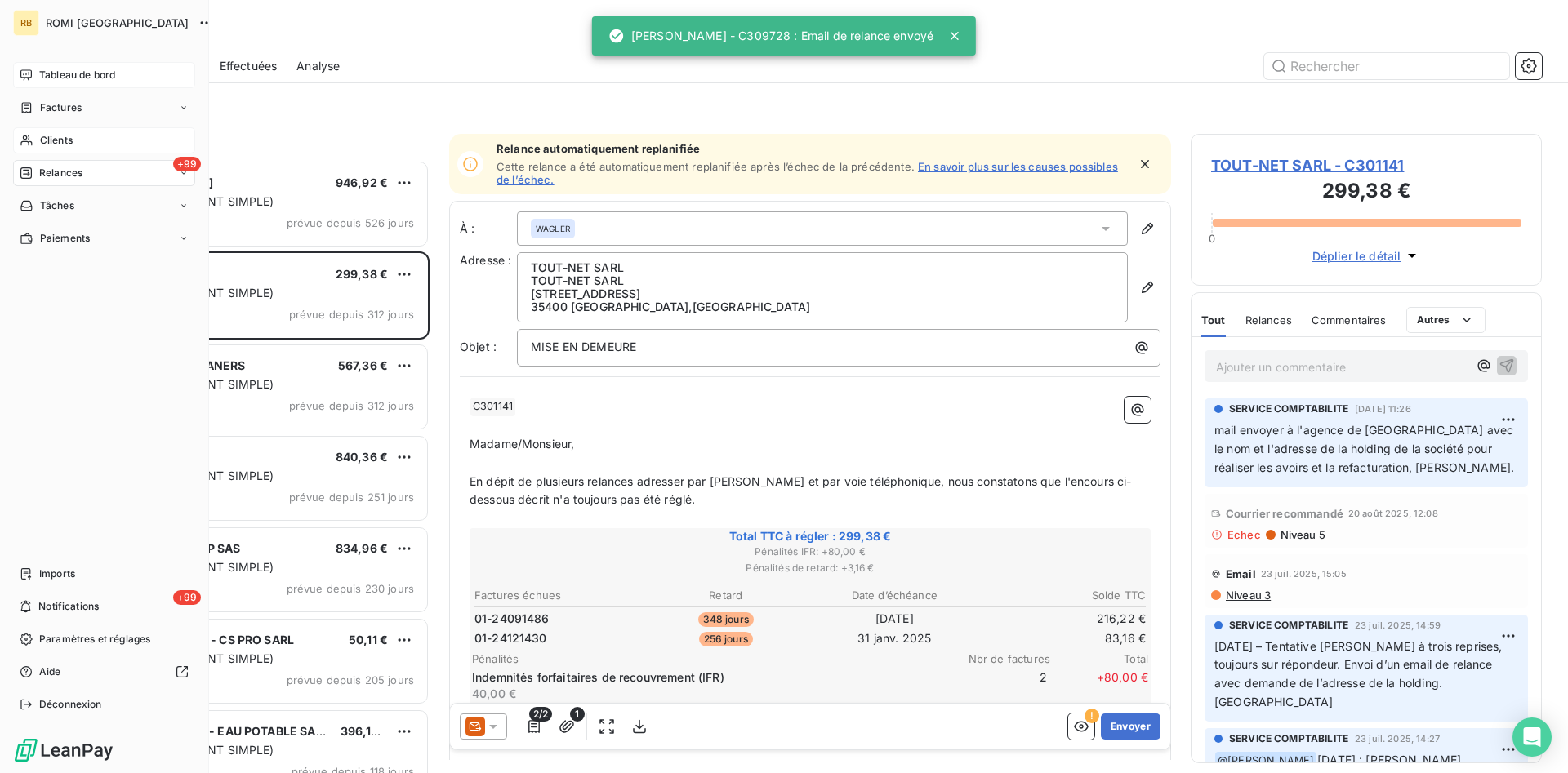
click at [53, 74] on span "Tableau de bord" at bounding box center [77, 75] width 76 height 15
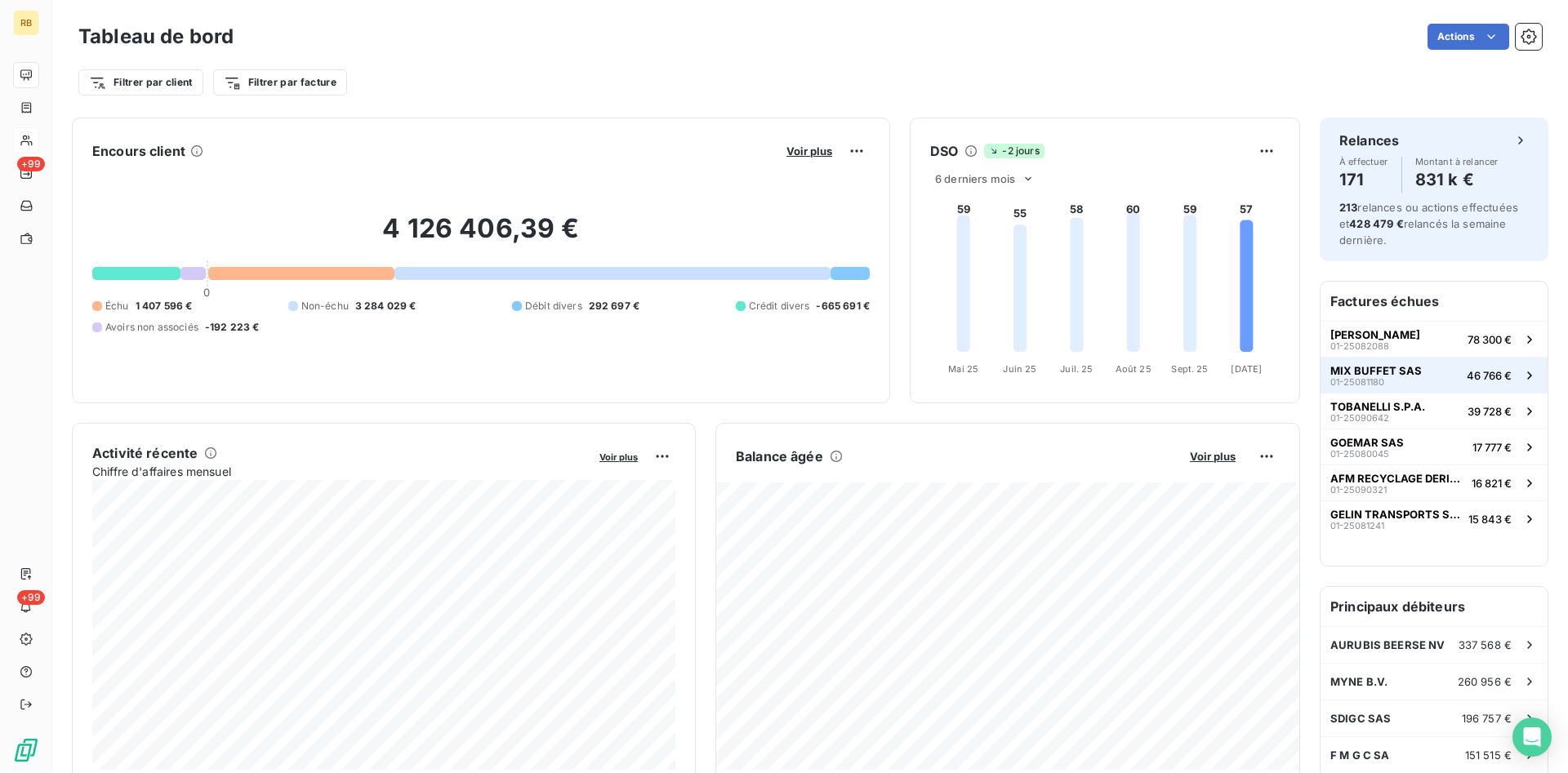
click at [1469, 385] on button "MIX BUFFET SAS 01-25081180 46 766 €" at bounding box center [1433, 375] width 227 height 36
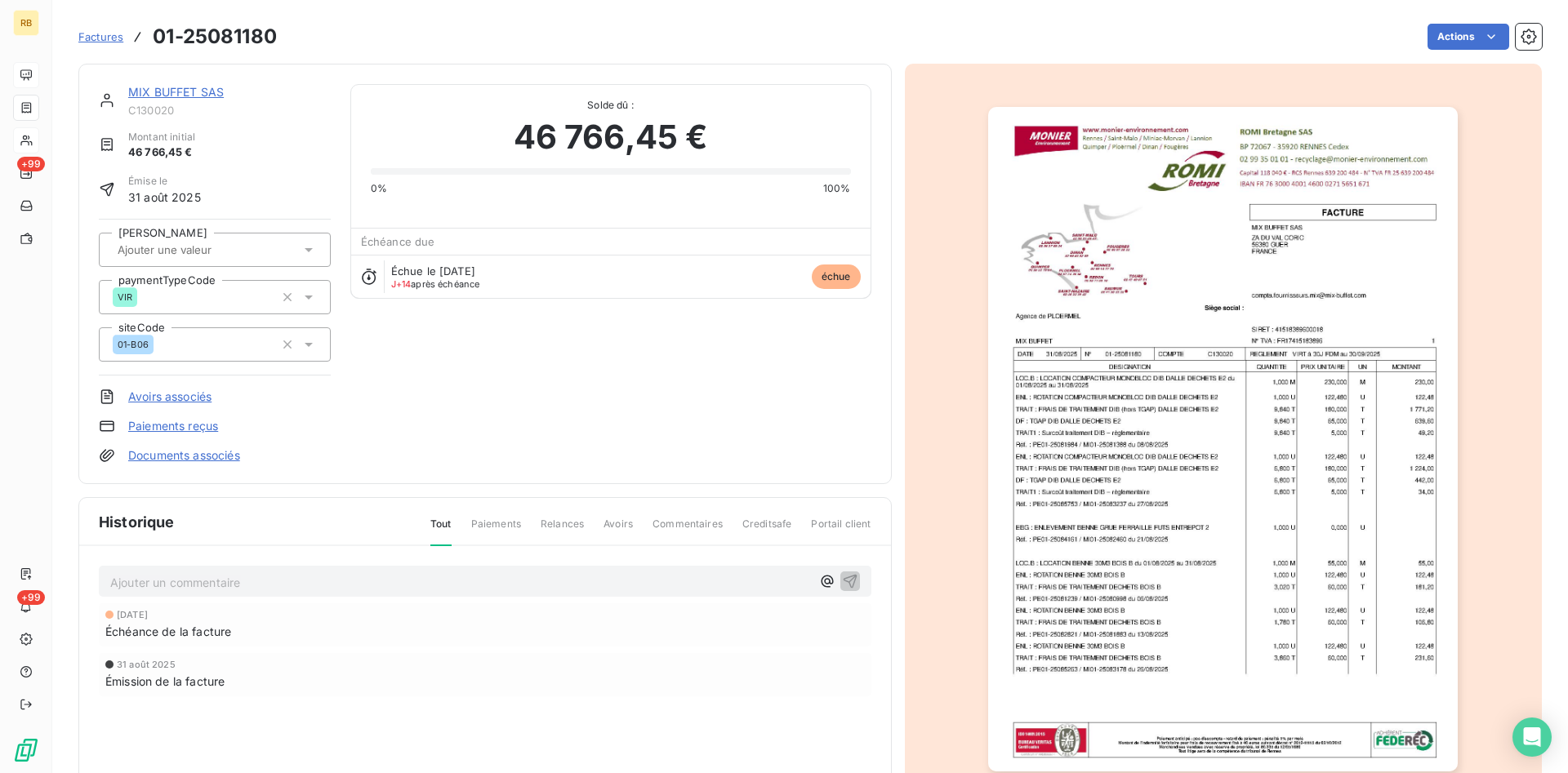
click at [199, 91] on link "MIX BUFFET SAS" at bounding box center [176, 92] width 96 height 14
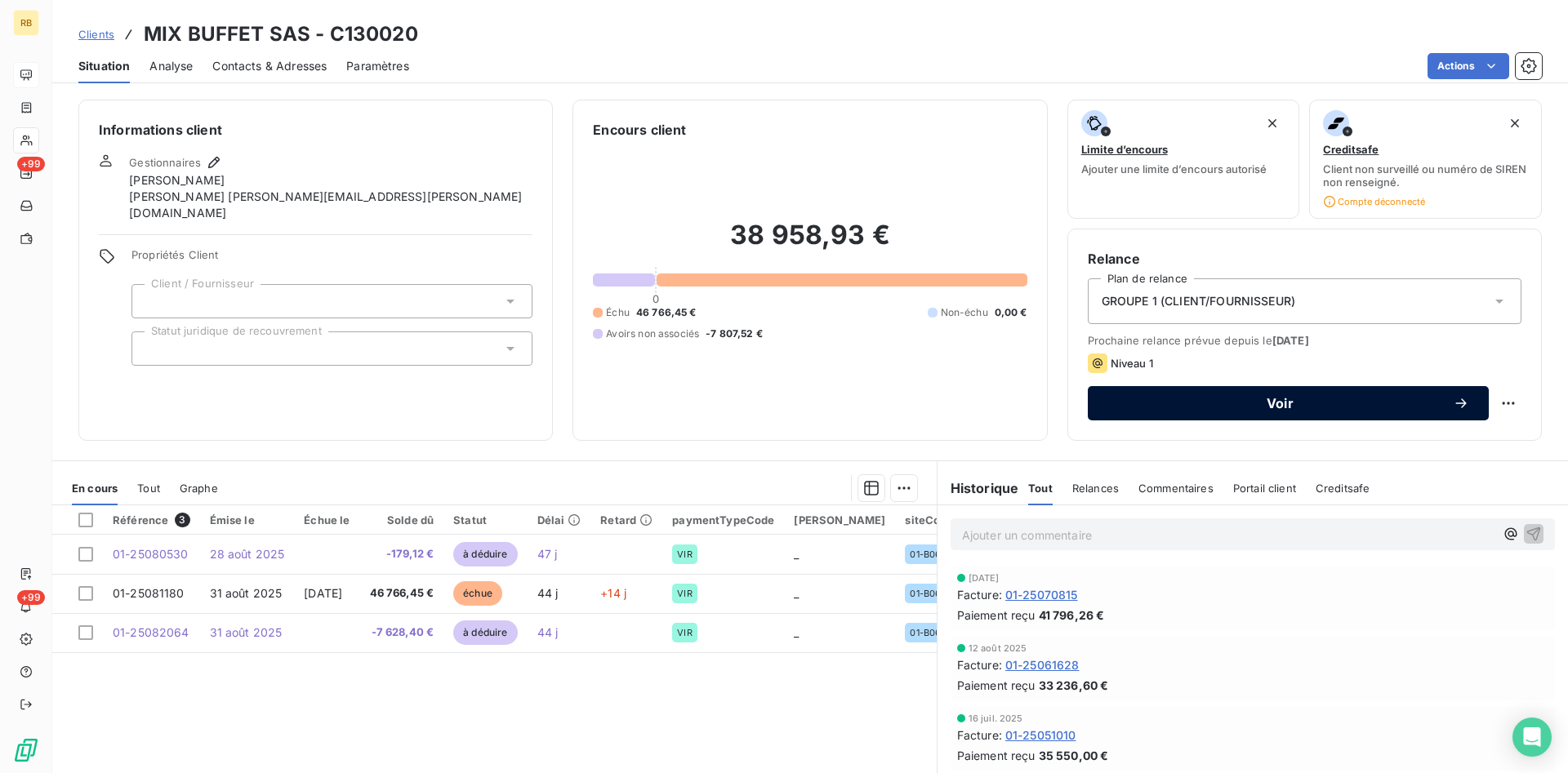
click at [1275, 404] on span "Voir" at bounding box center [1280, 403] width 346 height 13
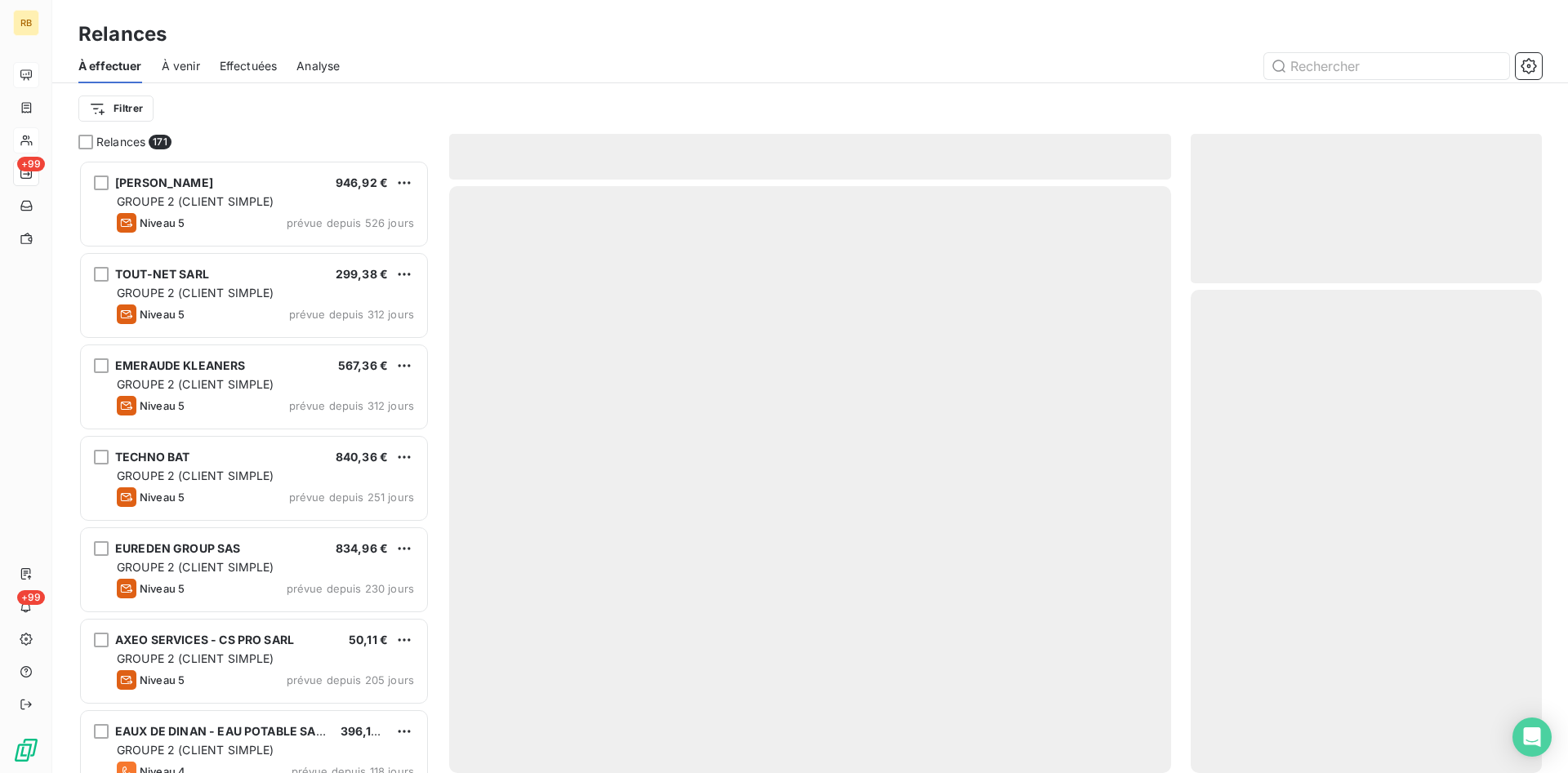
scroll to position [613, 351]
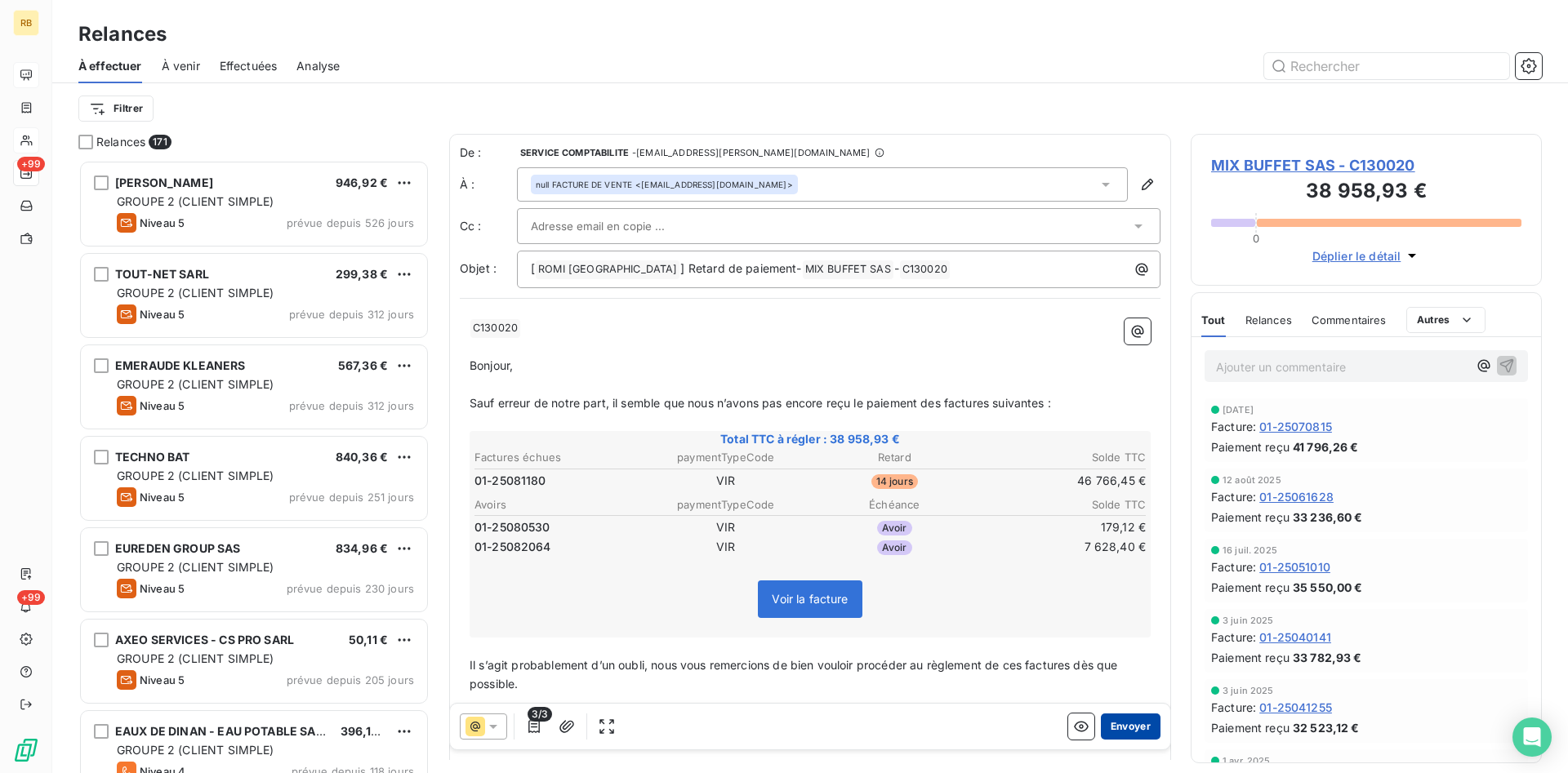
click at [1147, 729] on button "Envoyer" at bounding box center [1131, 727] width 60 height 26
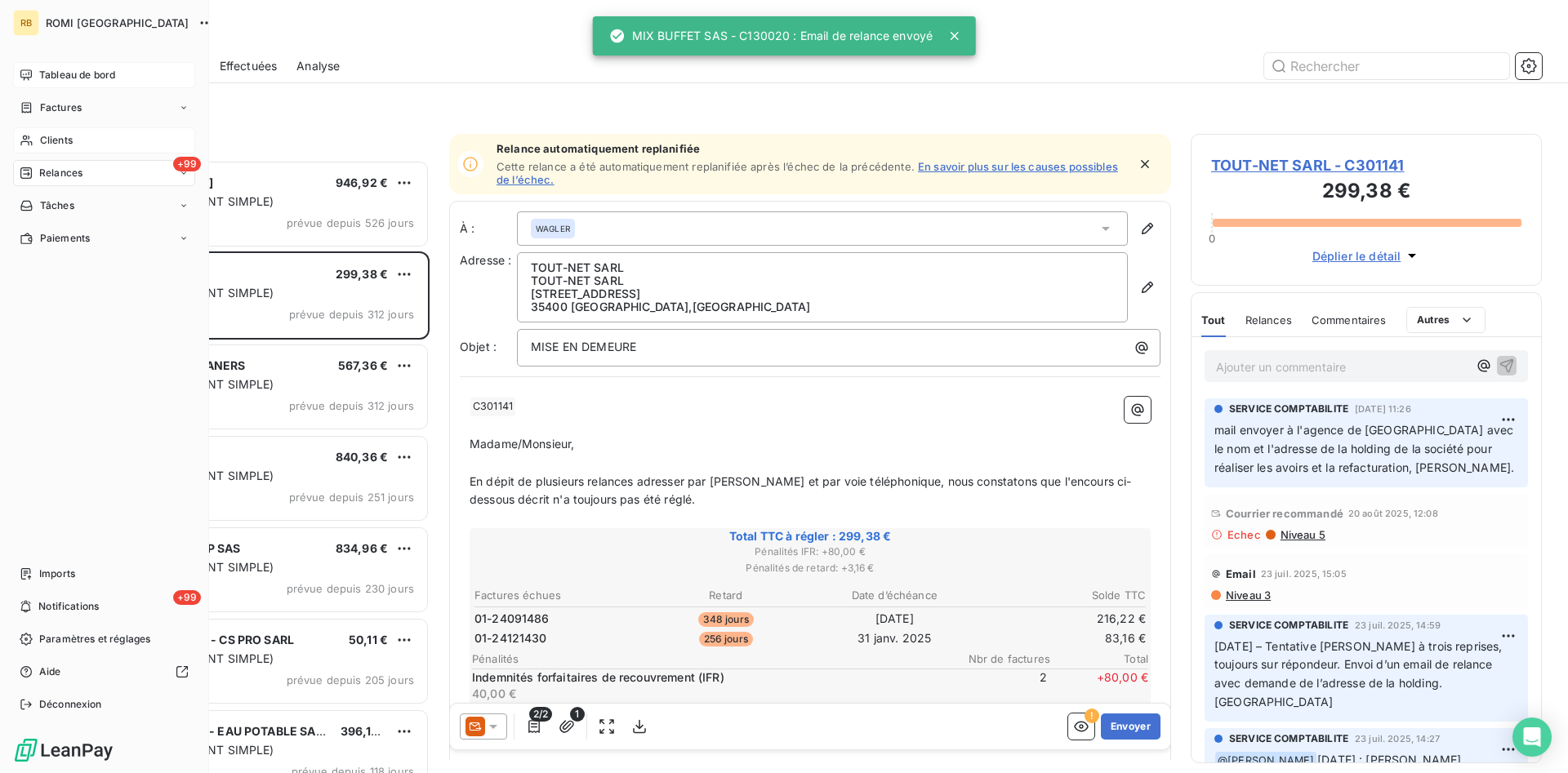
click at [97, 82] on span "Tableau de bord" at bounding box center [77, 75] width 76 height 15
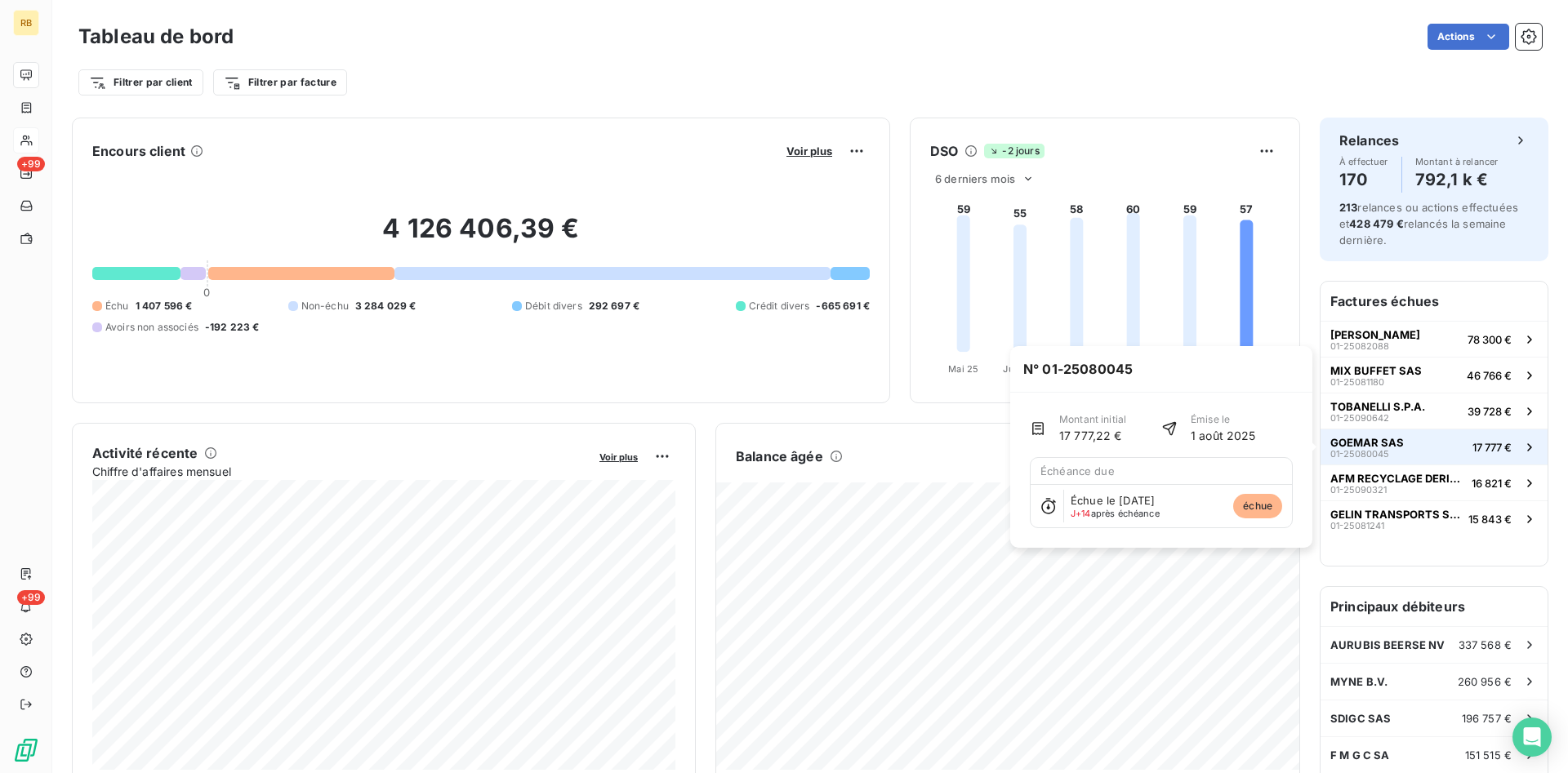
click at [1404, 446] on button "GOEMAR SAS 01-25080045 17 777 €" at bounding box center [1433, 446] width 227 height 36
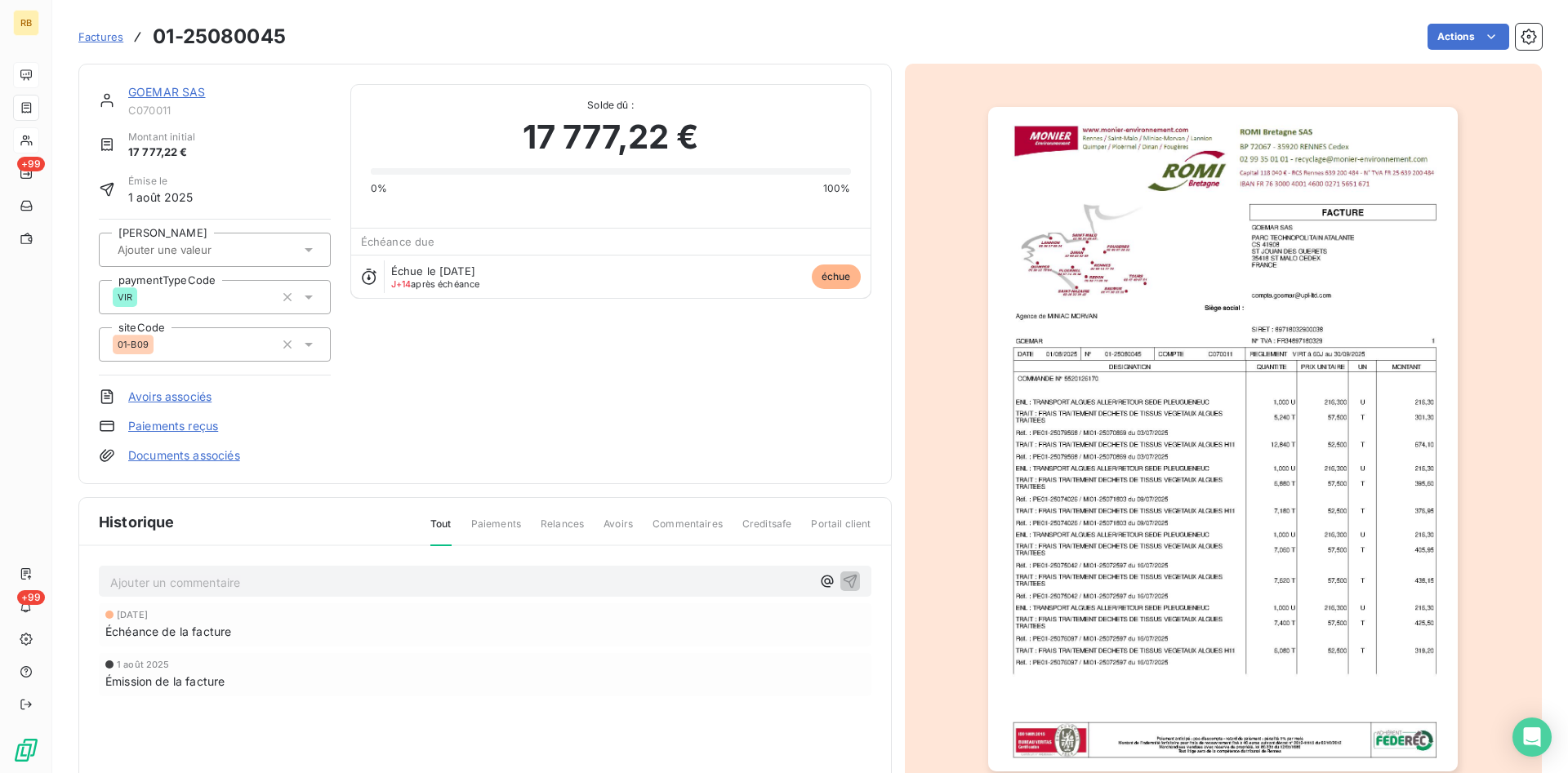
click at [181, 93] on link "GOEMAR SAS" at bounding box center [167, 92] width 78 height 14
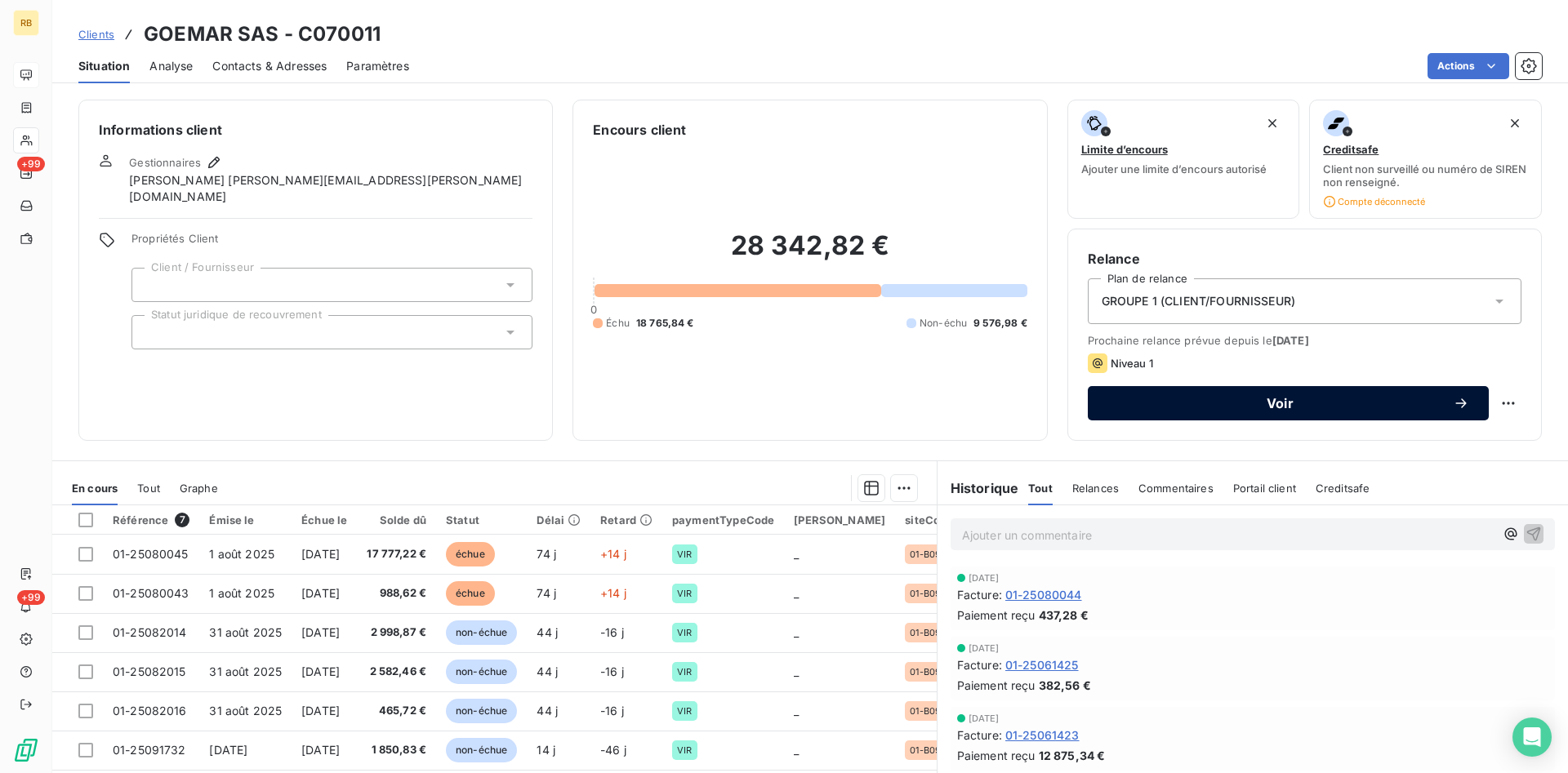
click at [1232, 398] on span "Voir" at bounding box center [1280, 403] width 346 height 13
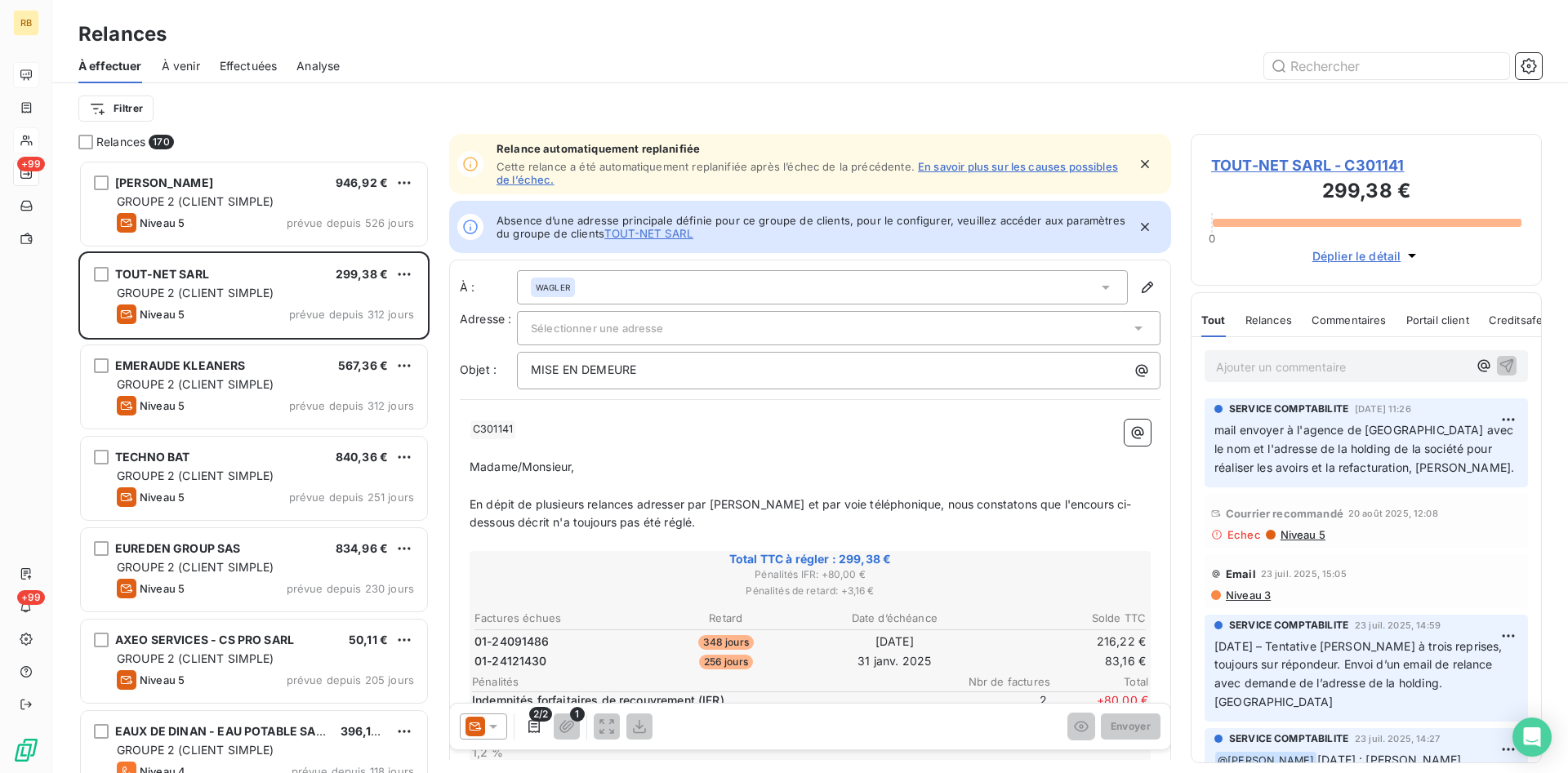
scroll to position [613, 351]
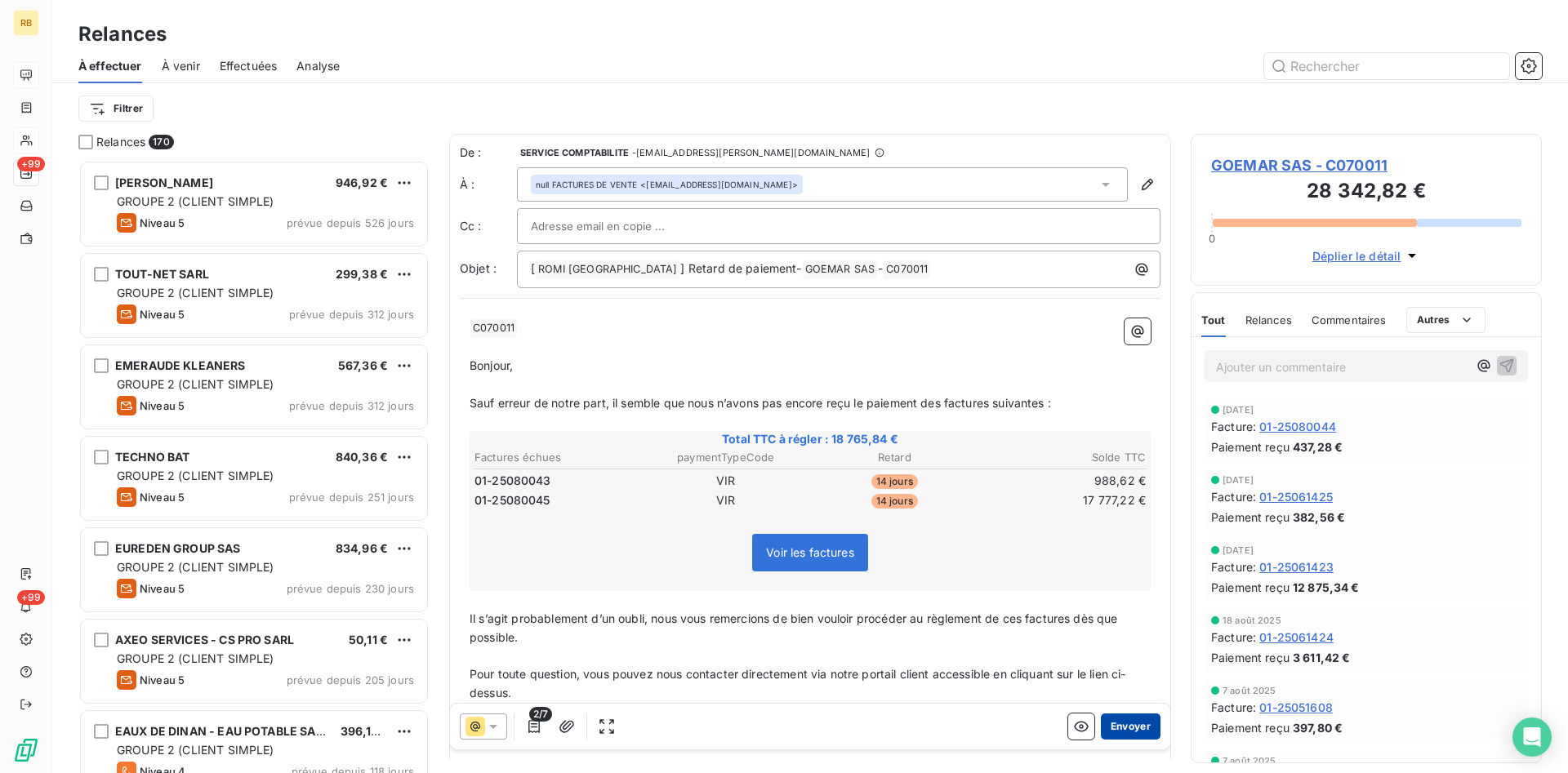
click at [1135, 727] on button "Envoyer" at bounding box center [1131, 727] width 60 height 26
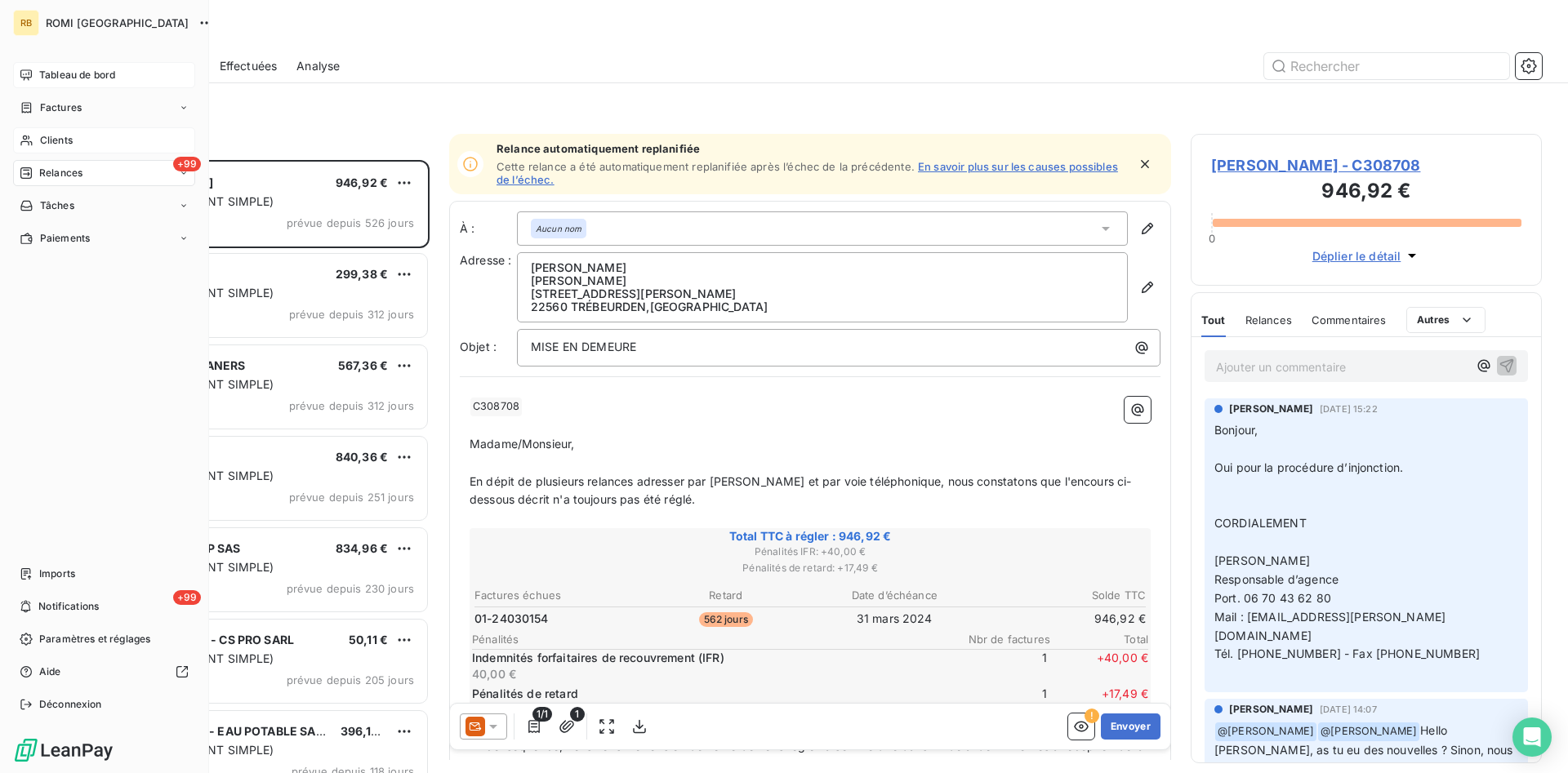
click at [44, 76] on span "Tableau de bord" at bounding box center [77, 75] width 76 height 15
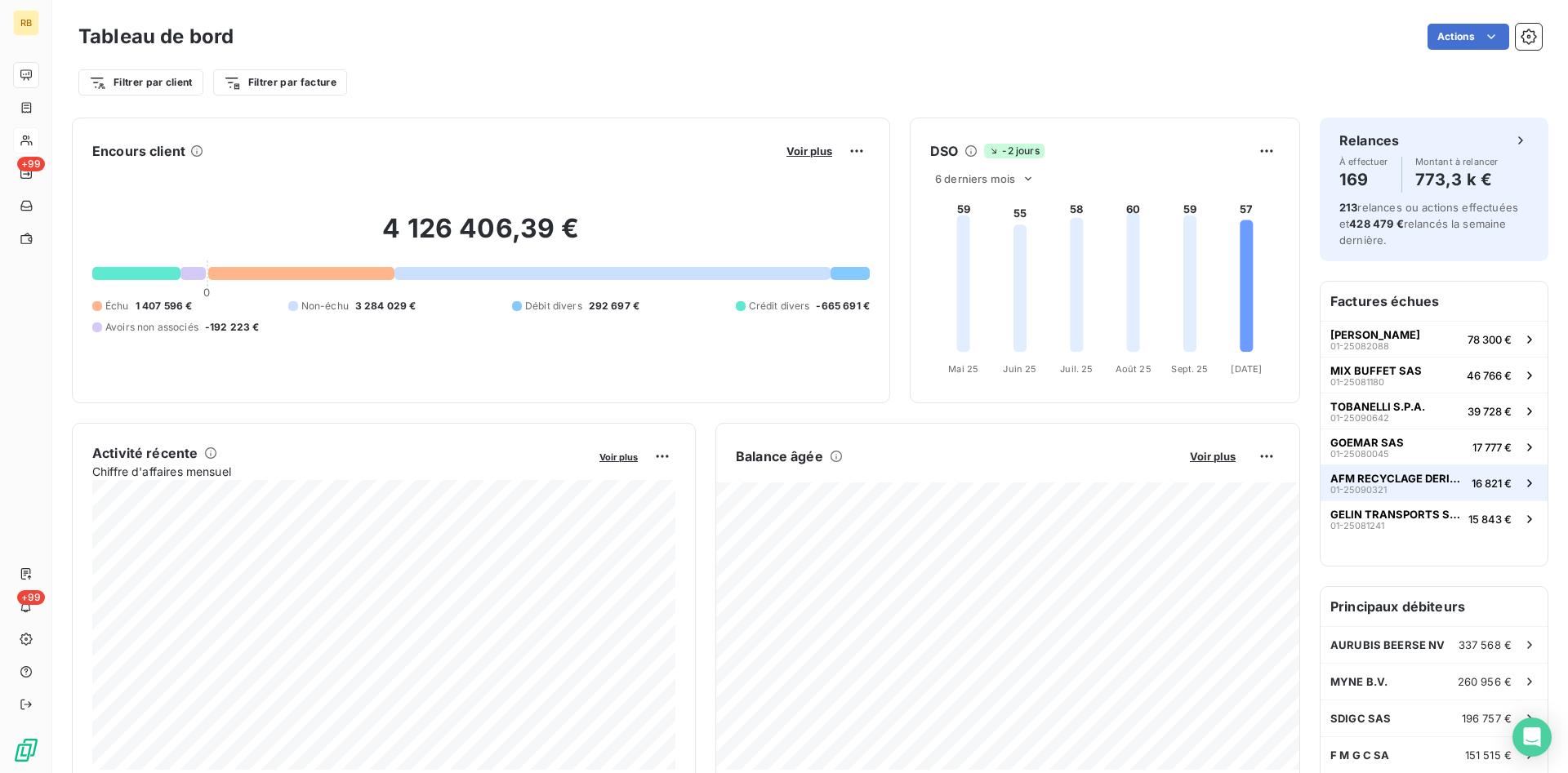
click at [1426, 487] on div "AFM RECYCLAGE DERICHEBOURG ENVIRONNEMENT 01-25090321" at bounding box center [1397, 484] width 135 height 23
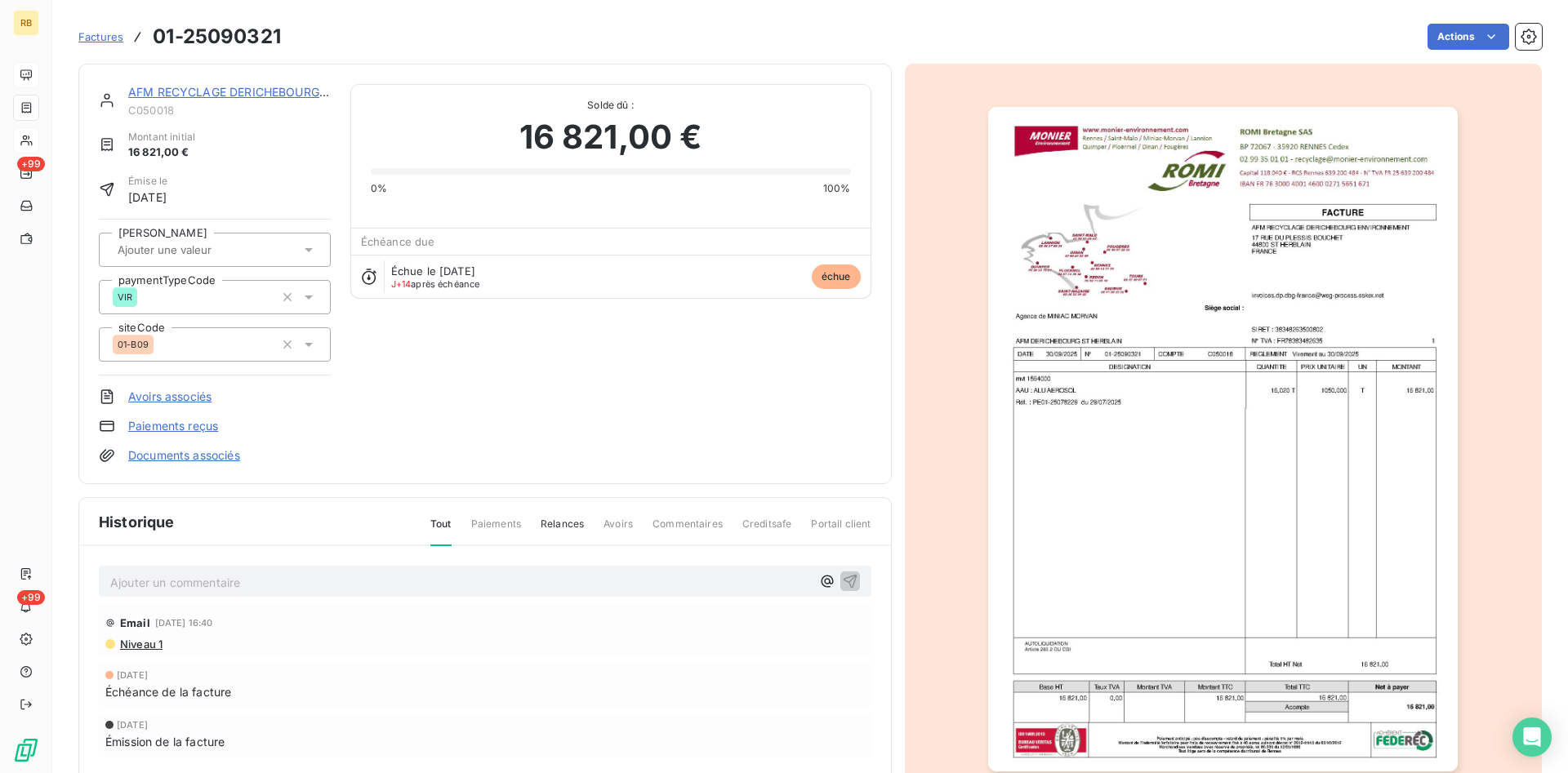
click at [159, 644] on span "Niveau 1" at bounding box center [140, 645] width 44 height 13
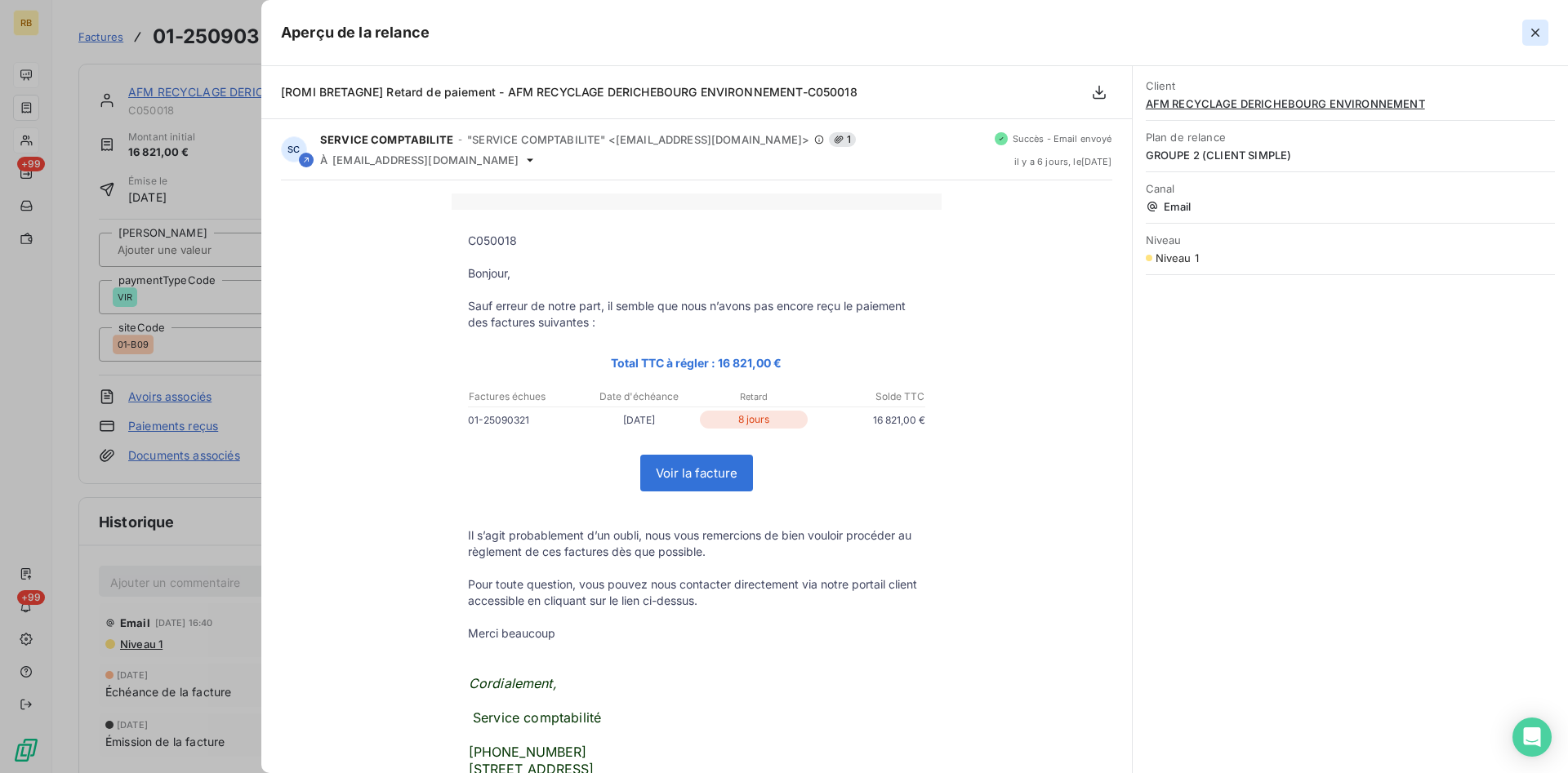
click at [1542, 36] on icon "button" at bounding box center [1535, 33] width 17 height 17
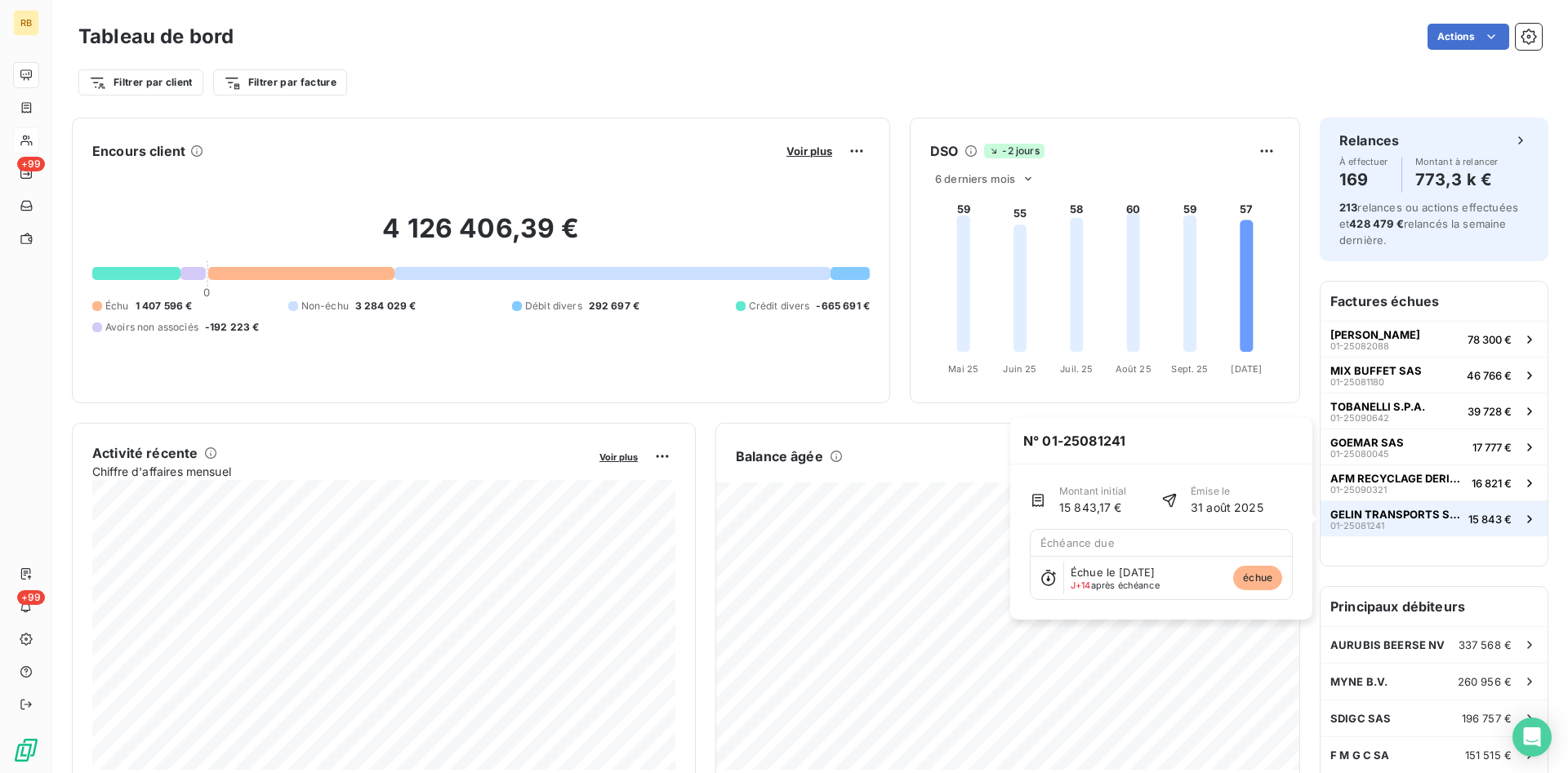
click at [1424, 510] on span "GELIN TRANSPORTS SAS" at bounding box center [1395, 514] width 131 height 13
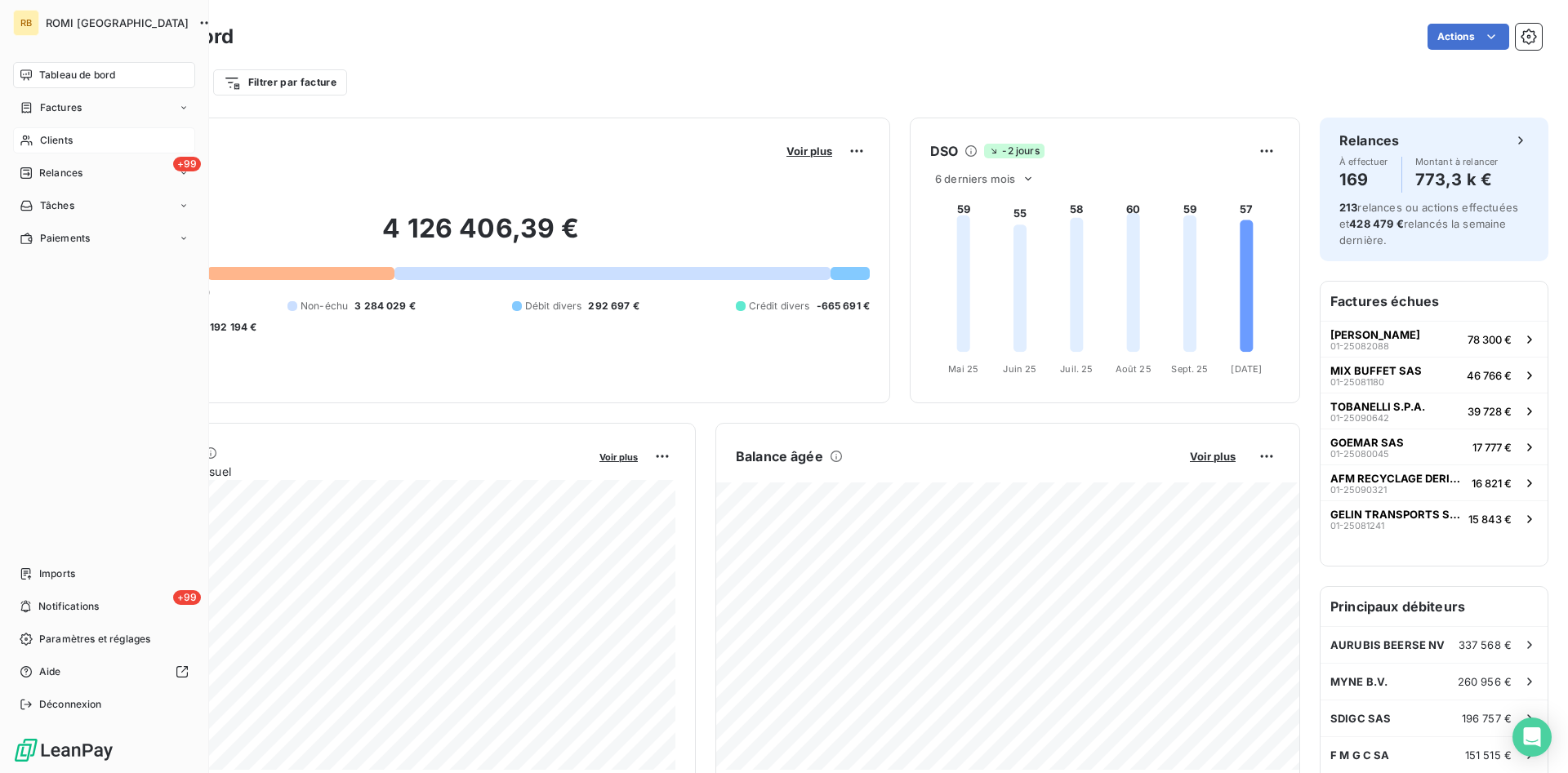
click at [98, 71] on span "Tableau de bord" at bounding box center [77, 75] width 76 height 15
